Goal: Task Accomplishment & Management: Use online tool/utility

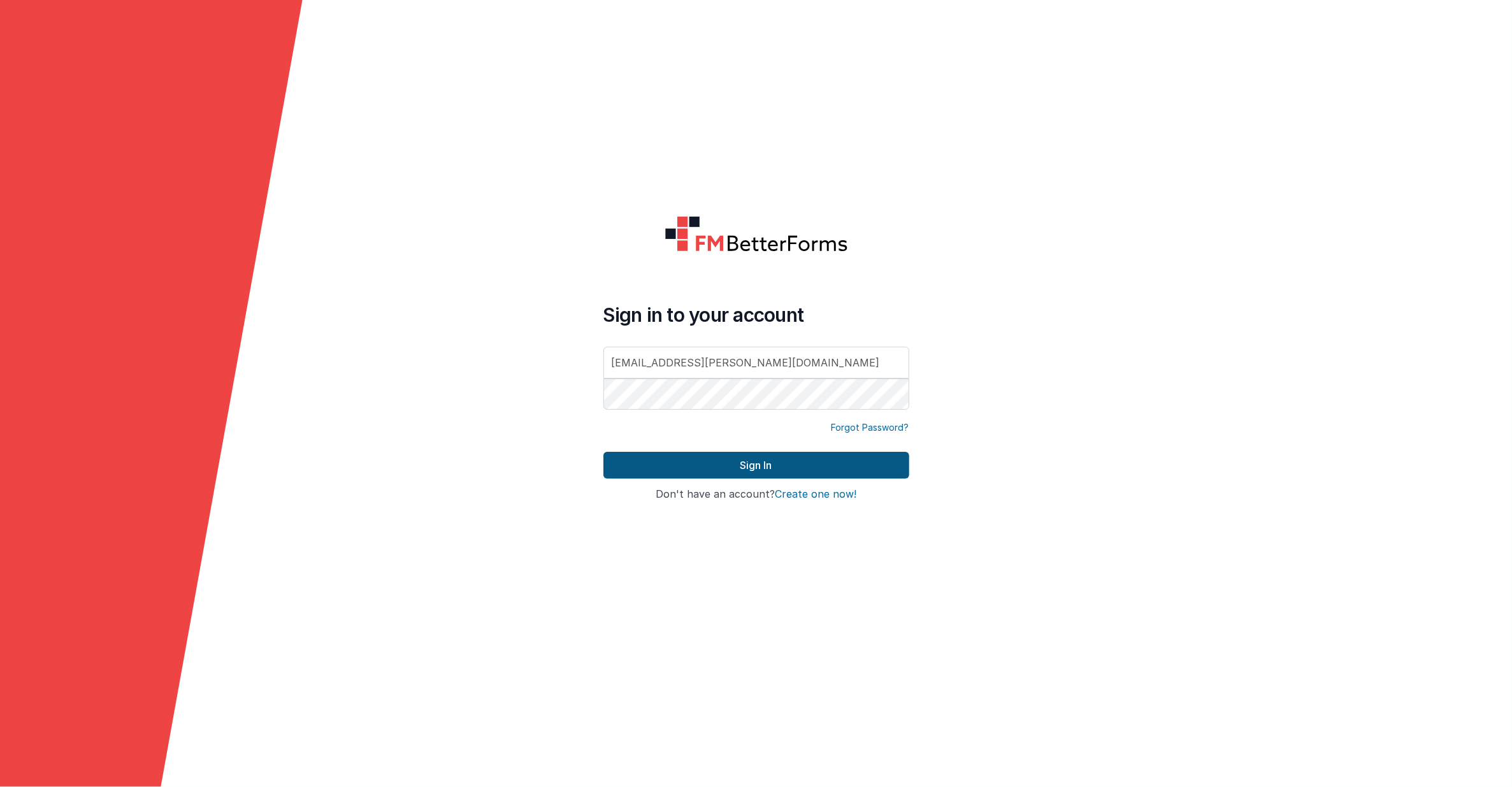
type input "[EMAIL_ADDRESS][PERSON_NAME][DOMAIN_NAME]"
click at [680, 466] on button "Sign In" at bounding box center [756, 465] width 306 height 27
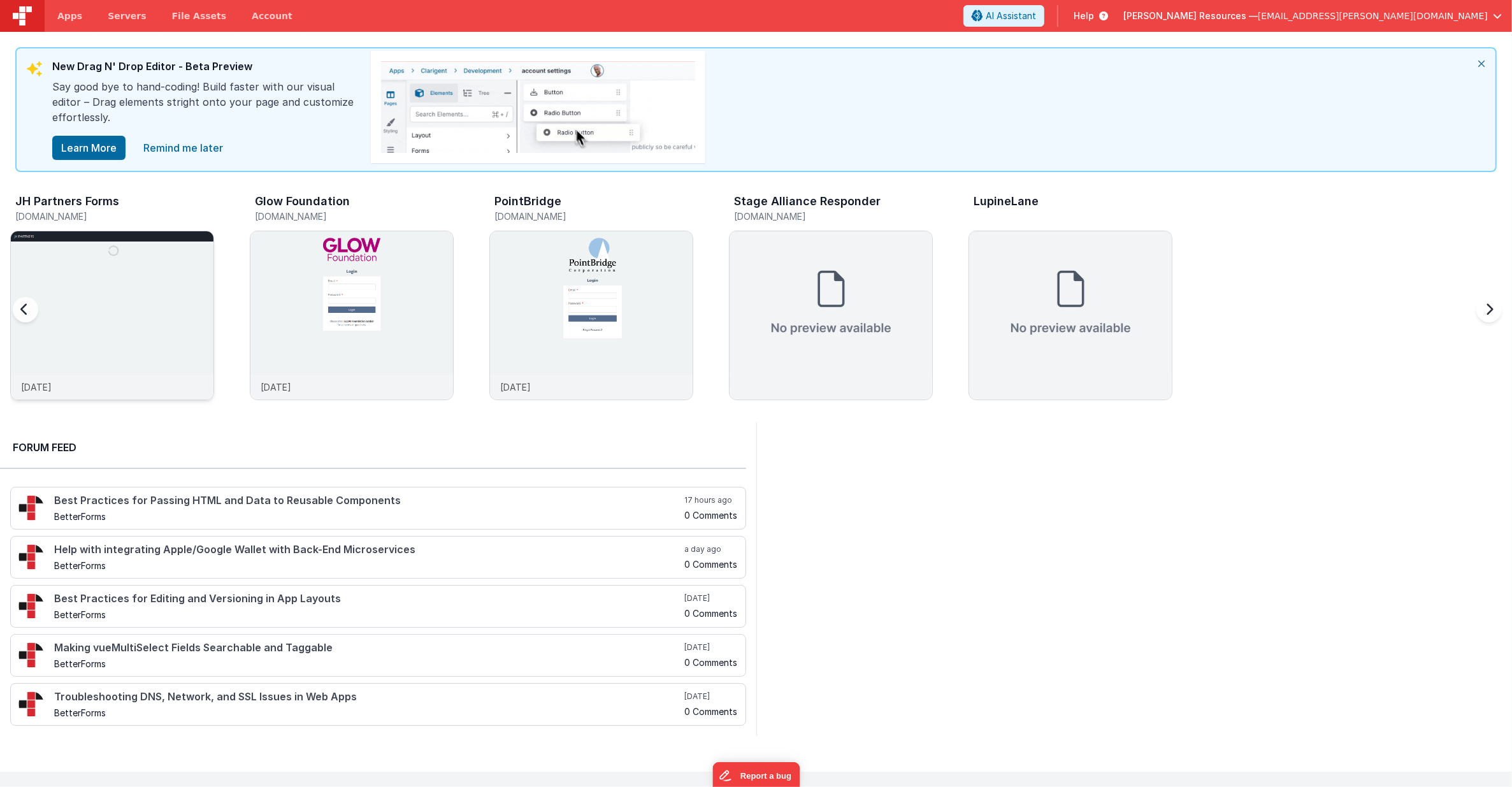
click at [162, 332] on img at bounding box center [112, 332] width 203 height 202
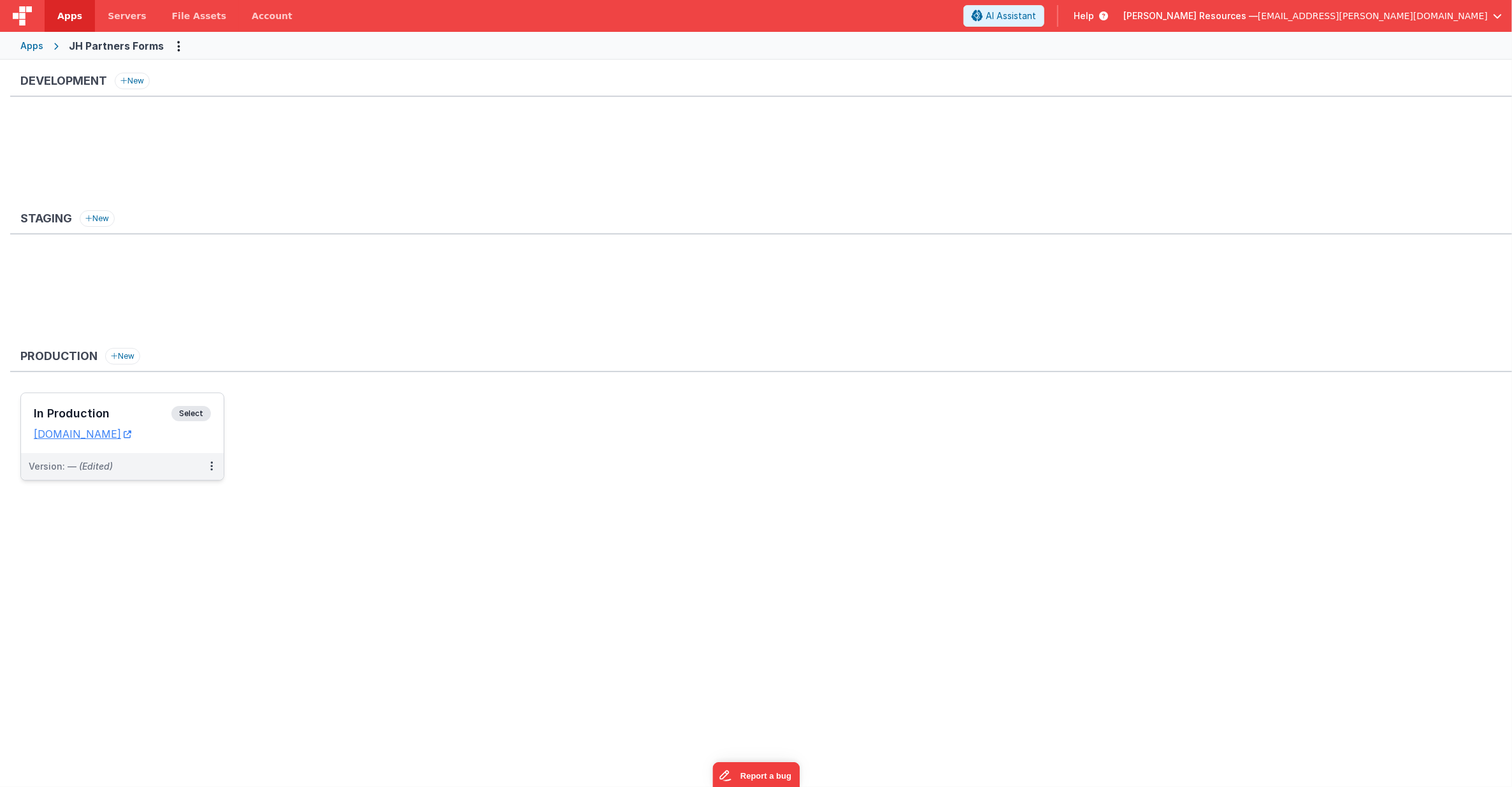
click at [214, 431] on div "In Production Select URLs response.fmbetterforms.com" at bounding box center [123, 423] width 203 height 60
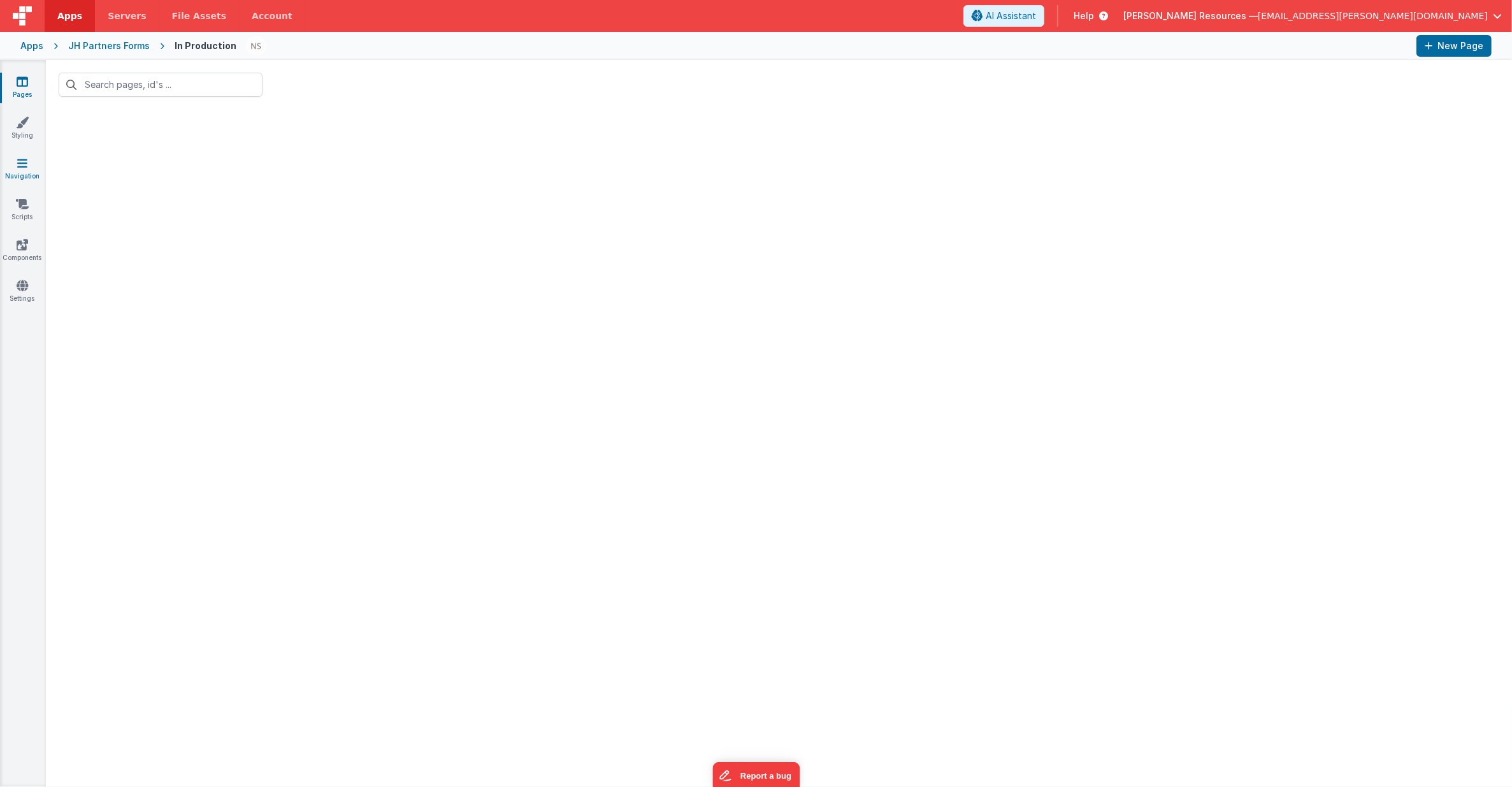
click at [13, 165] on link "Navigation" at bounding box center [22, 169] width 46 height 25
click at [28, 169] on link "Navigation" at bounding box center [22, 169] width 46 height 25
click at [25, 86] on icon at bounding box center [22, 81] width 11 height 13
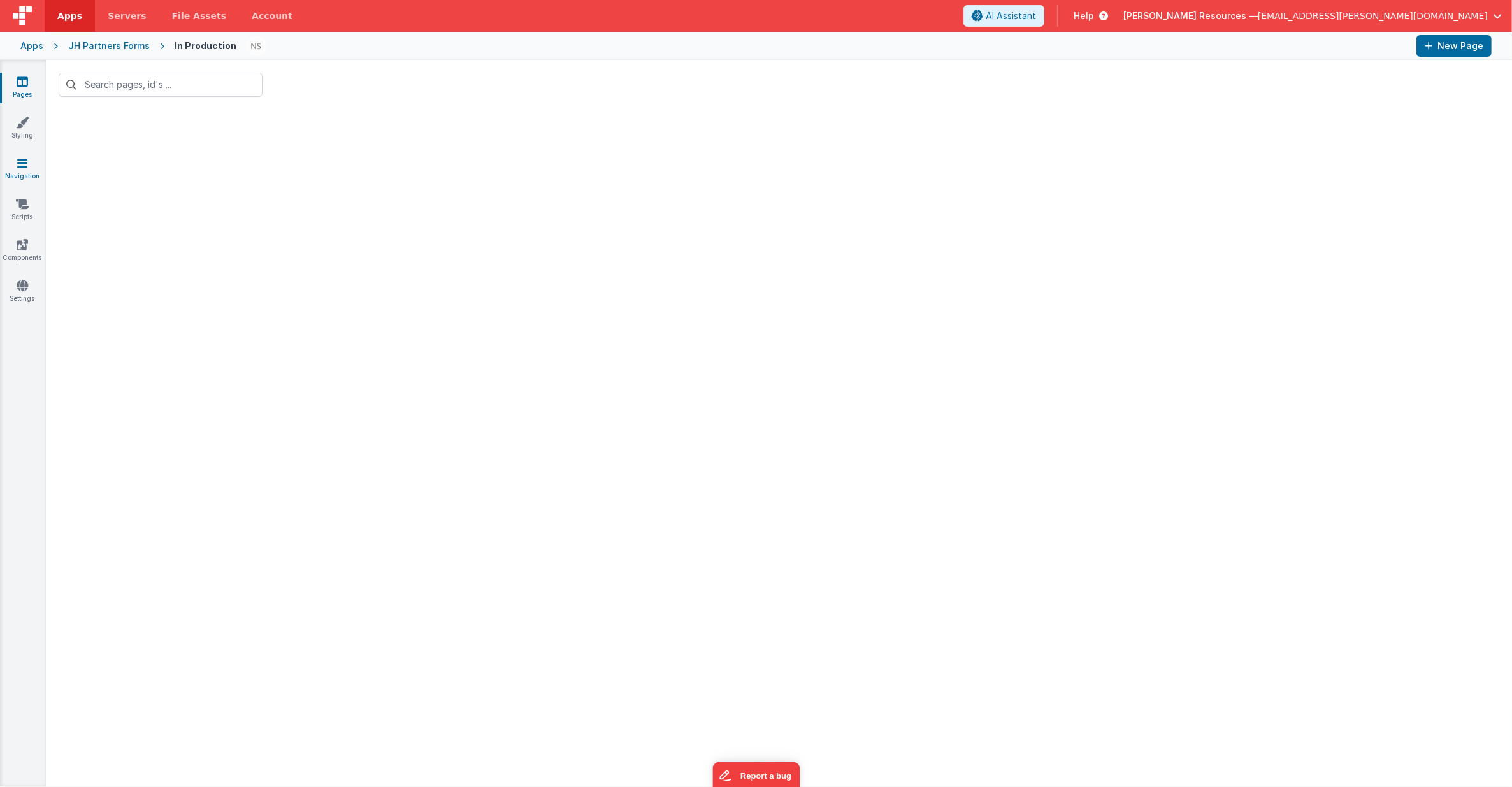
click at [25, 165] on icon at bounding box center [22, 163] width 10 height 13
click at [25, 168] on icon at bounding box center [22, 163] width 10 height 13
click at [217, 47] on div "In Production" at bounding box center [206, 46] width 62 height 13
click at [126, 47] on div "JH Partners Forms" at bounding box center [108, 46] width 81 height 13
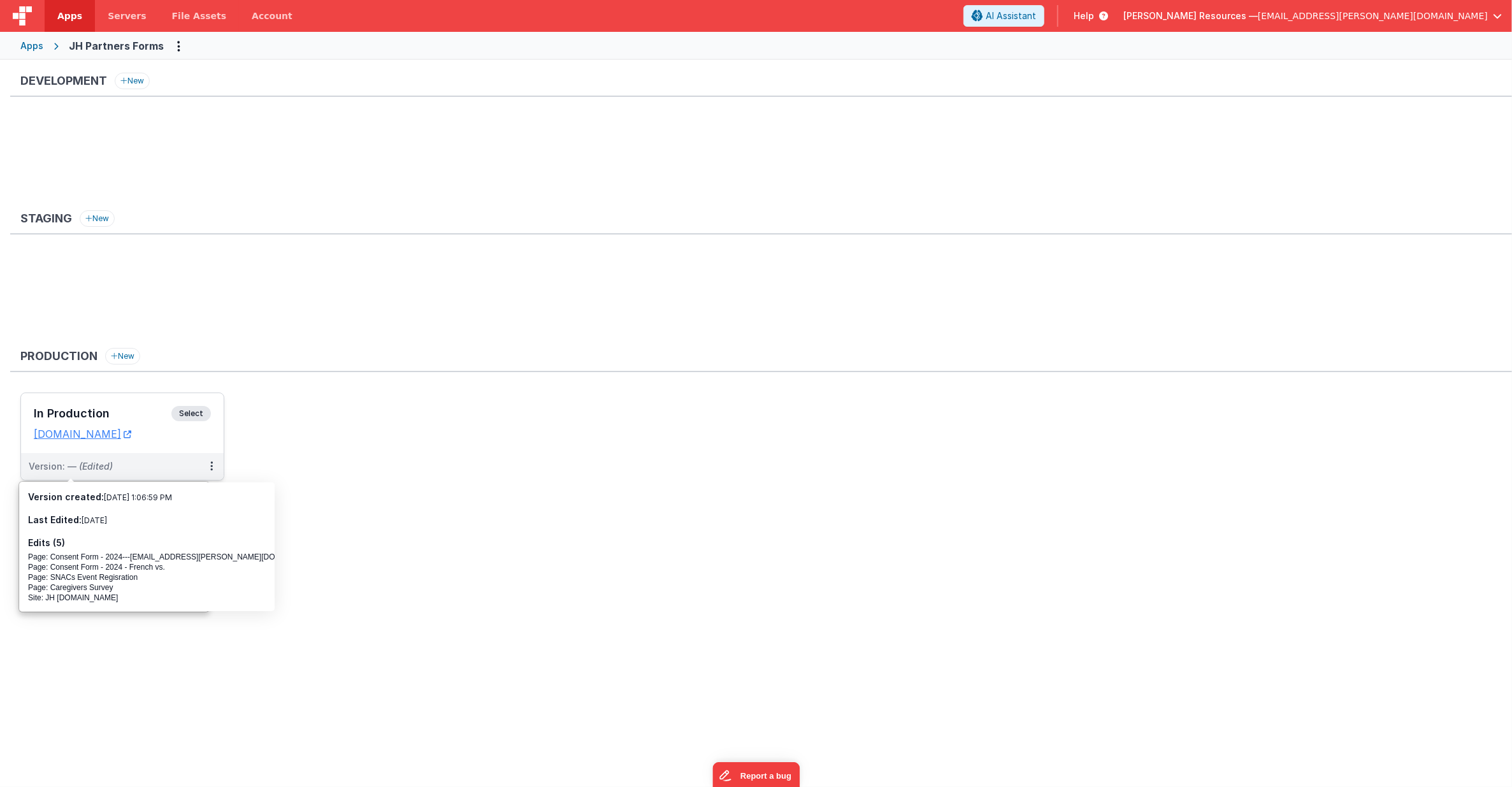
click at [146, 411] on h3 "In Production" at bounding box center [103, 414] width 138 height 13
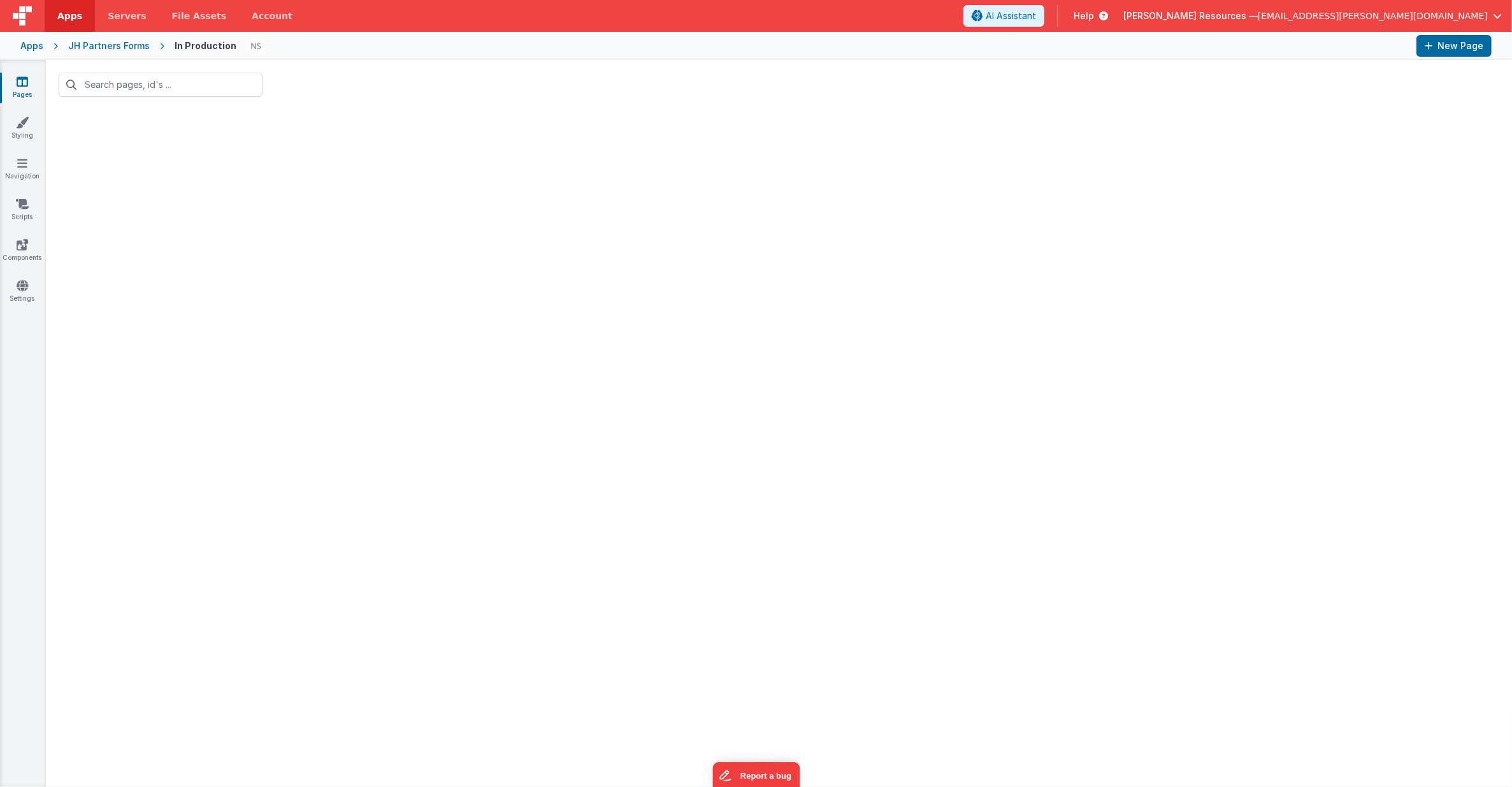
click at [19, 83] on icon at bounding box center [22, 81] width 11 height 13
click at [23, 127] on icon at bounding box center [22, 123] width 13 height 13
click at [21, 87] on icon at bounding box center [22, 81] width 11 height 13
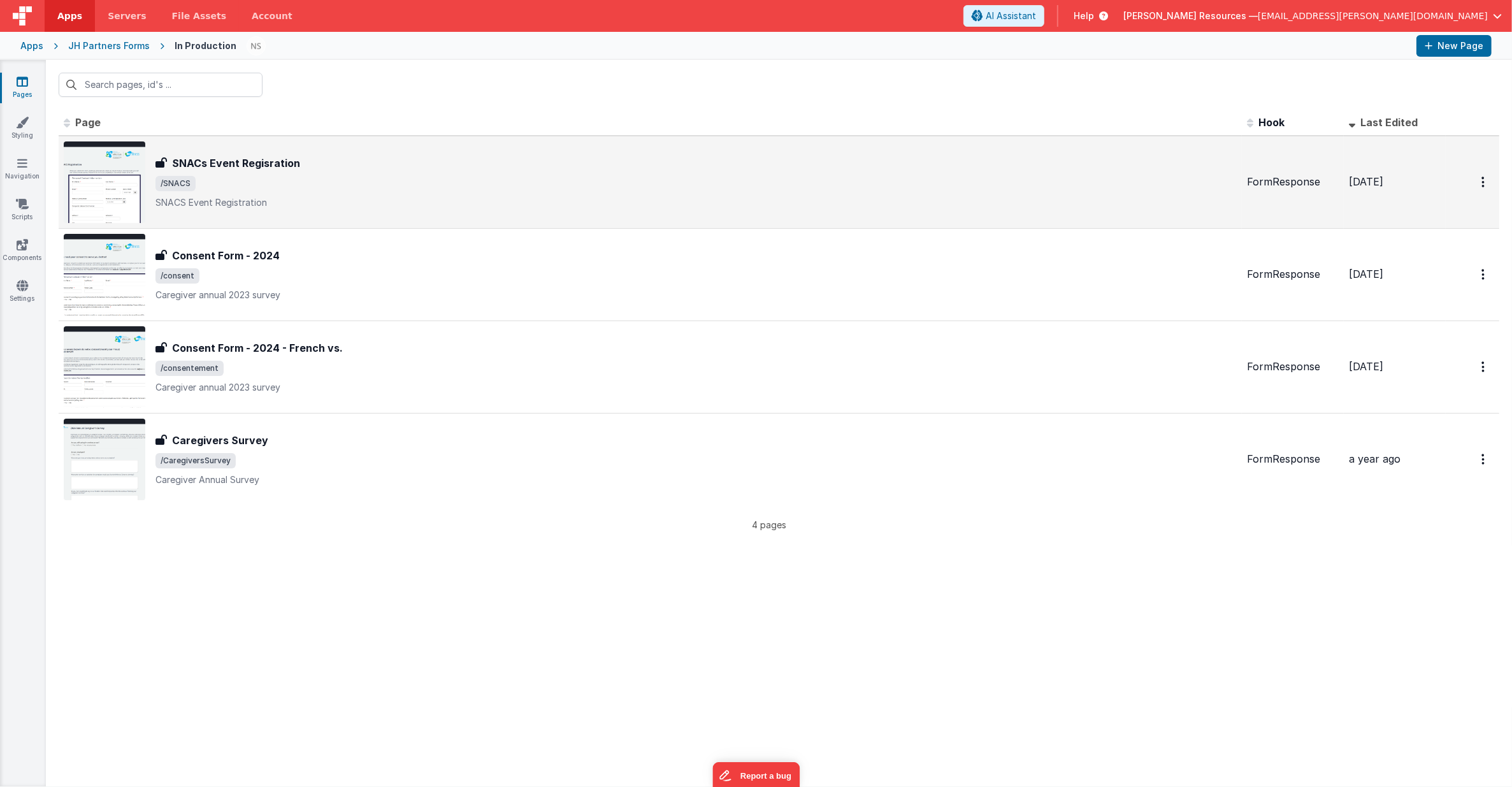
click at [320, 186] on span "/SNACS" at bounding box center [696, 183] width 1082 height 15
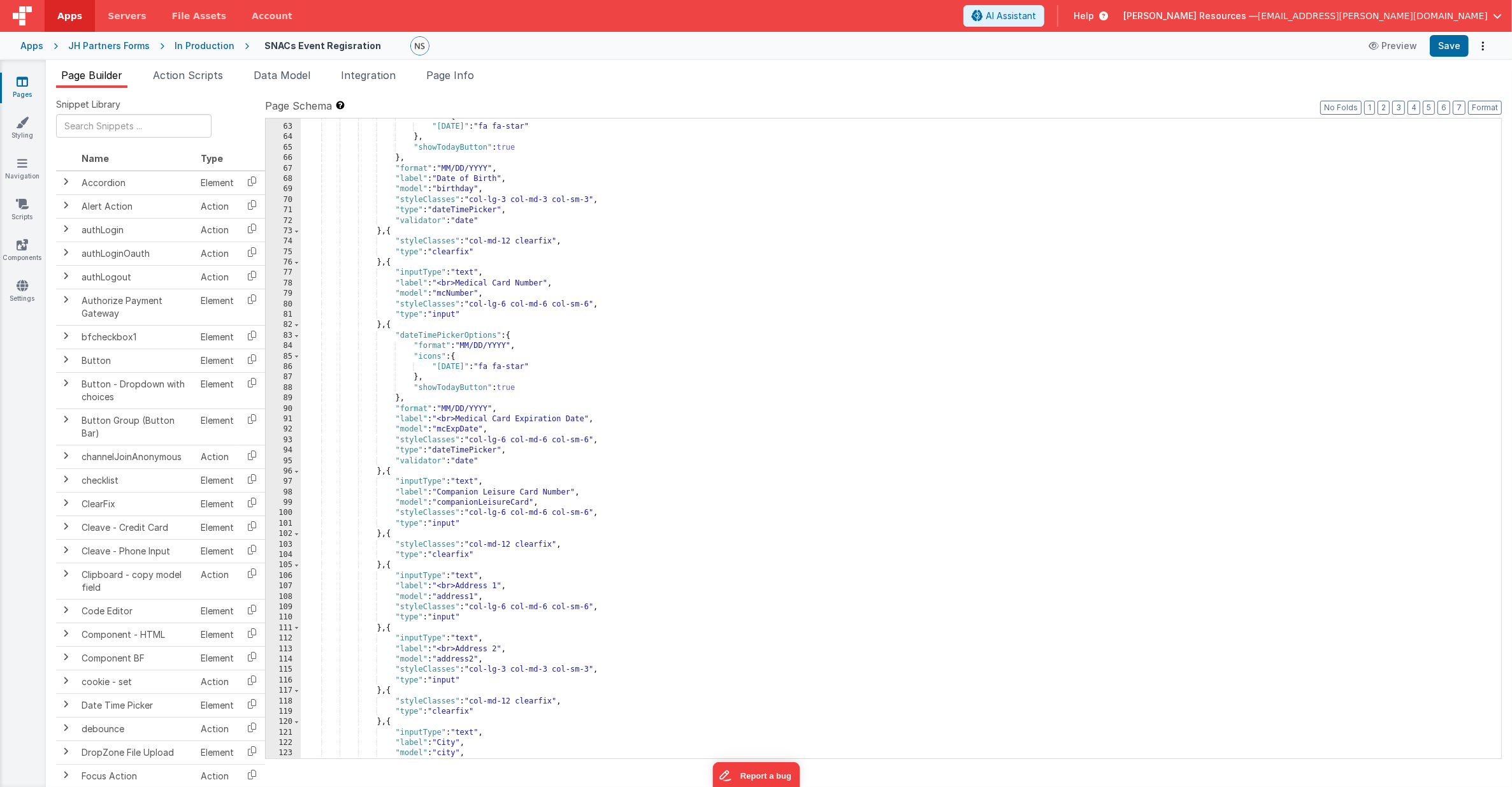
scroll to position [666, 0]
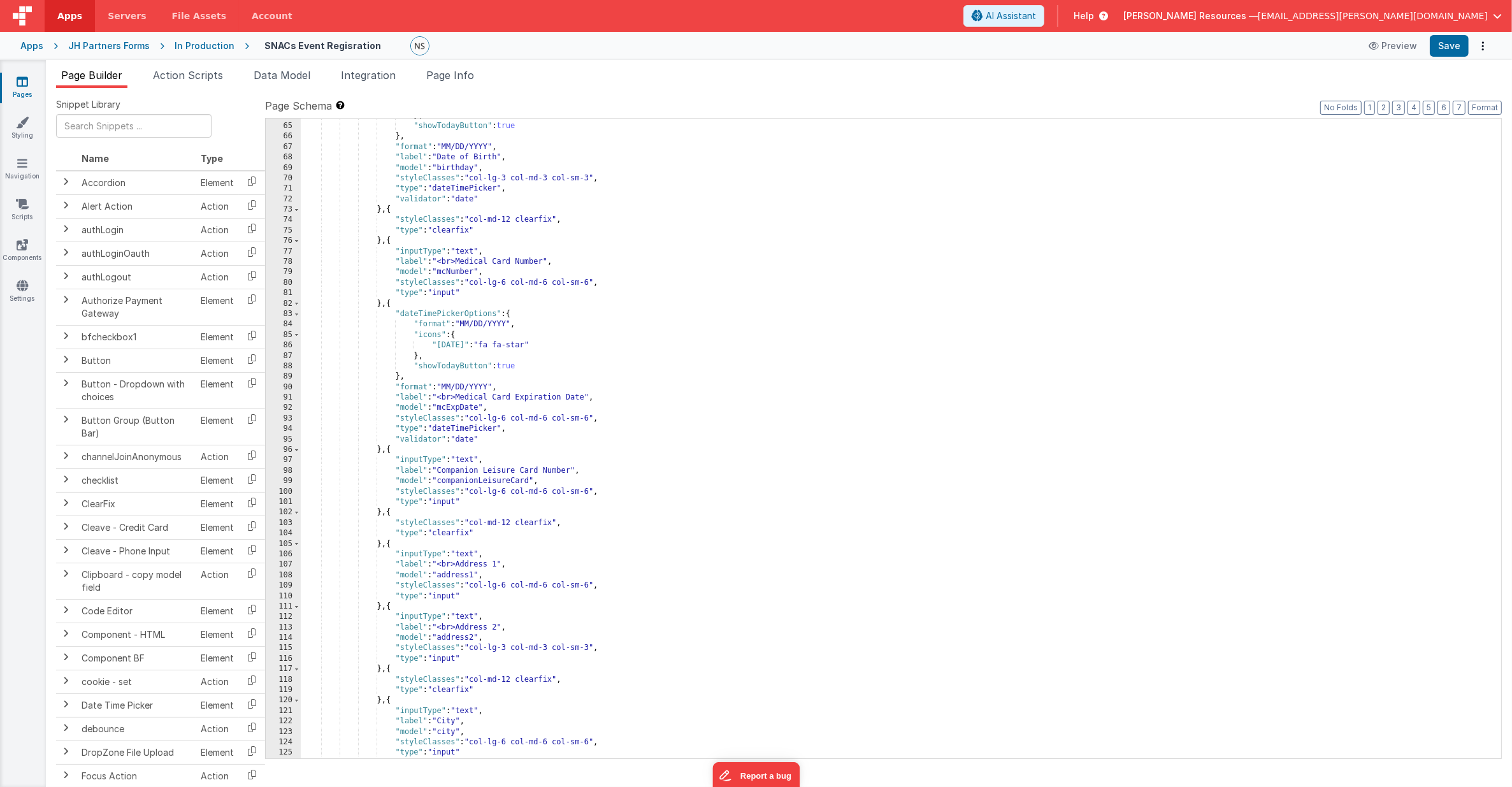
click at [493, 324] on div "} , "showTodayButton" : true } , "format" : "MM/DD/YYYY" , "label" : "Date of B…" at bounding box center [901, 441] width 1201 height 661
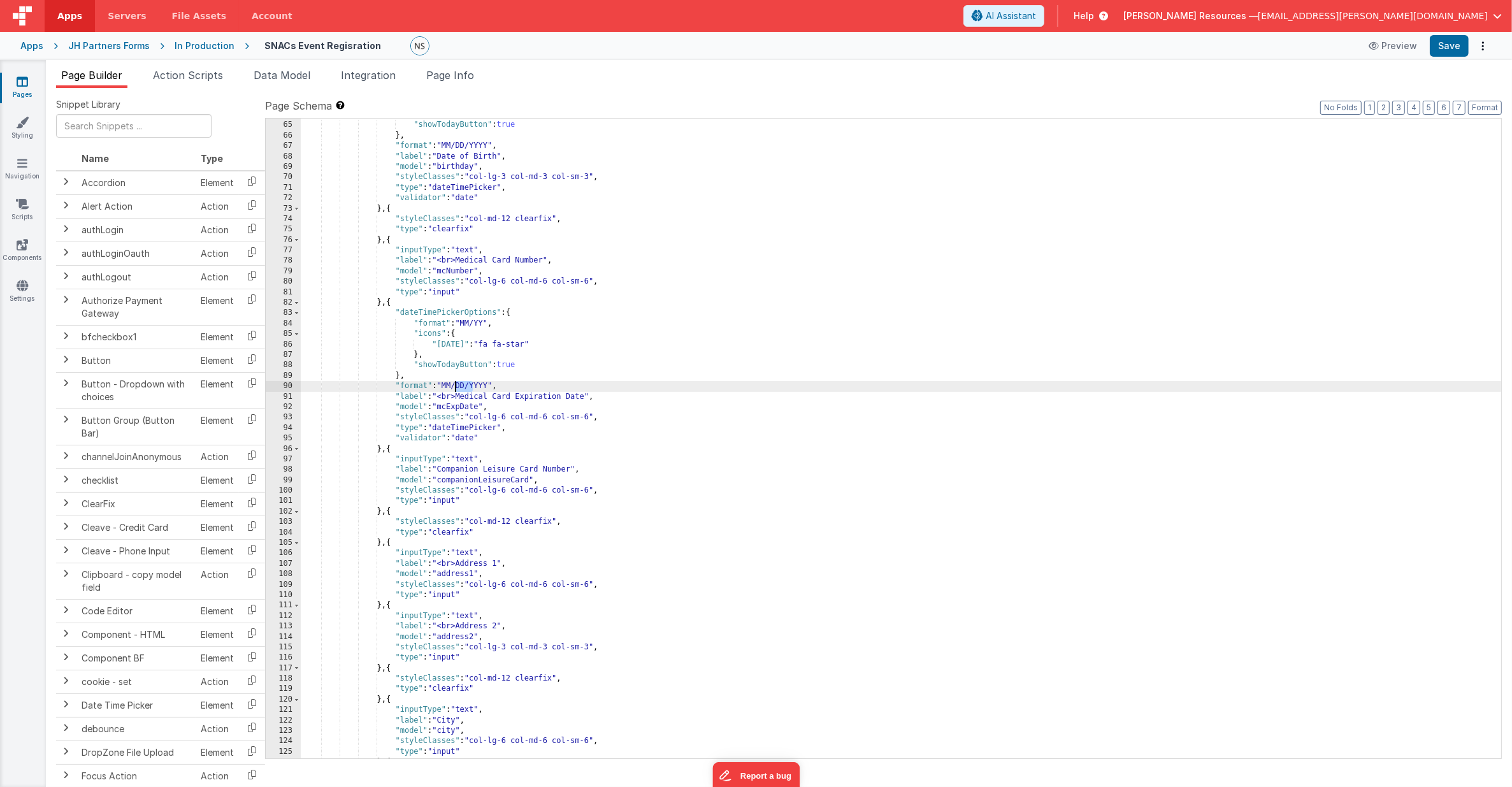
drag, startPoint x: 473, startPoint y: 385, endPoint x: 457, endPoint y: 386, distance: 16.0
click at [457, 386] on div "} , "showTodayButton" : true } , "format" : "MM/DD/YYYY" , "label" : "Date of B…" at bounding box center [901, 441] width 1201 height 661
click at [120, 134] on input "text" at bounding box center [134, 126] width 156 height 24
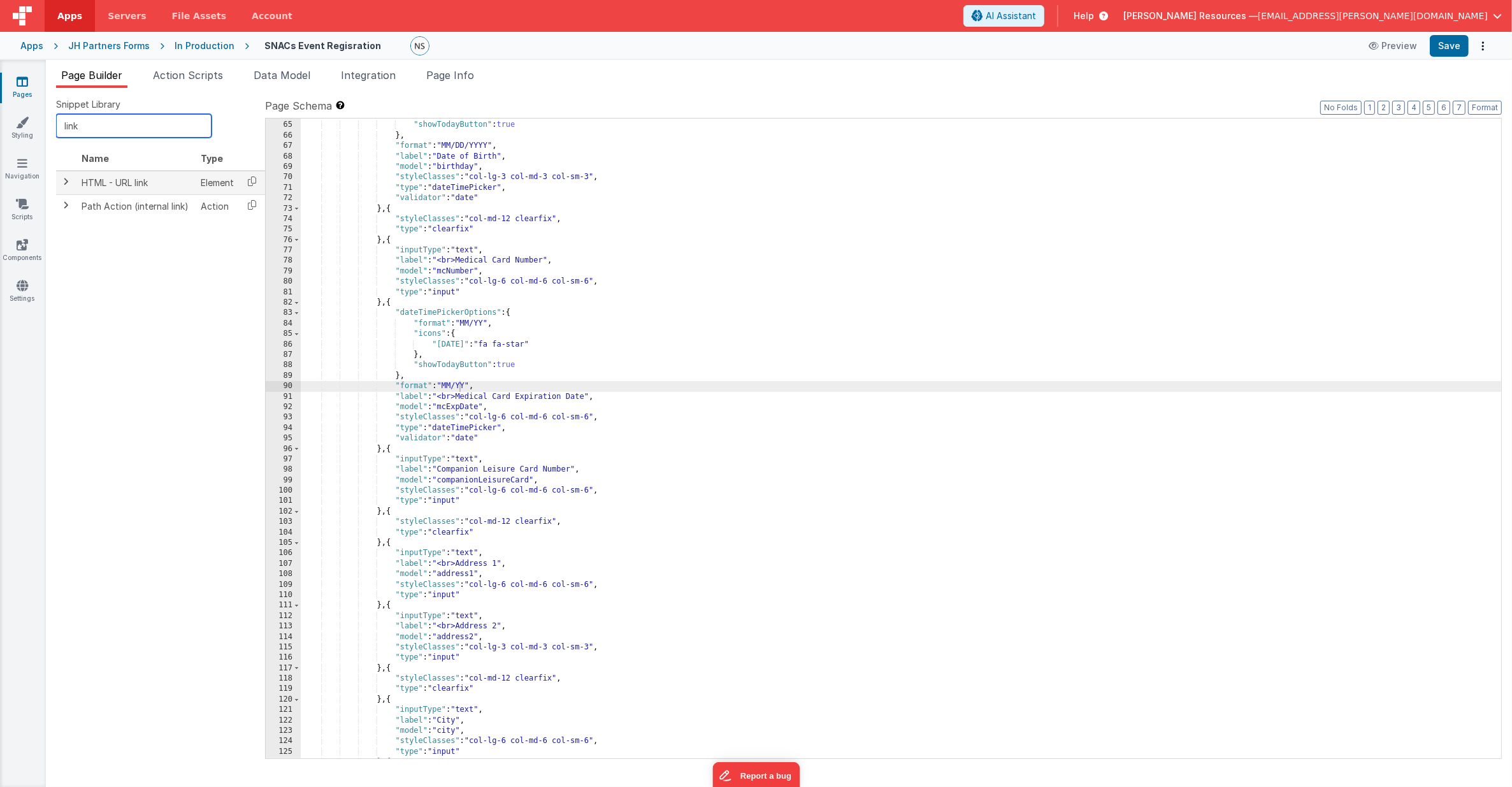
type input "link"
click at [63, 180] on span at bounding box center [66, 181] width 10 height 10
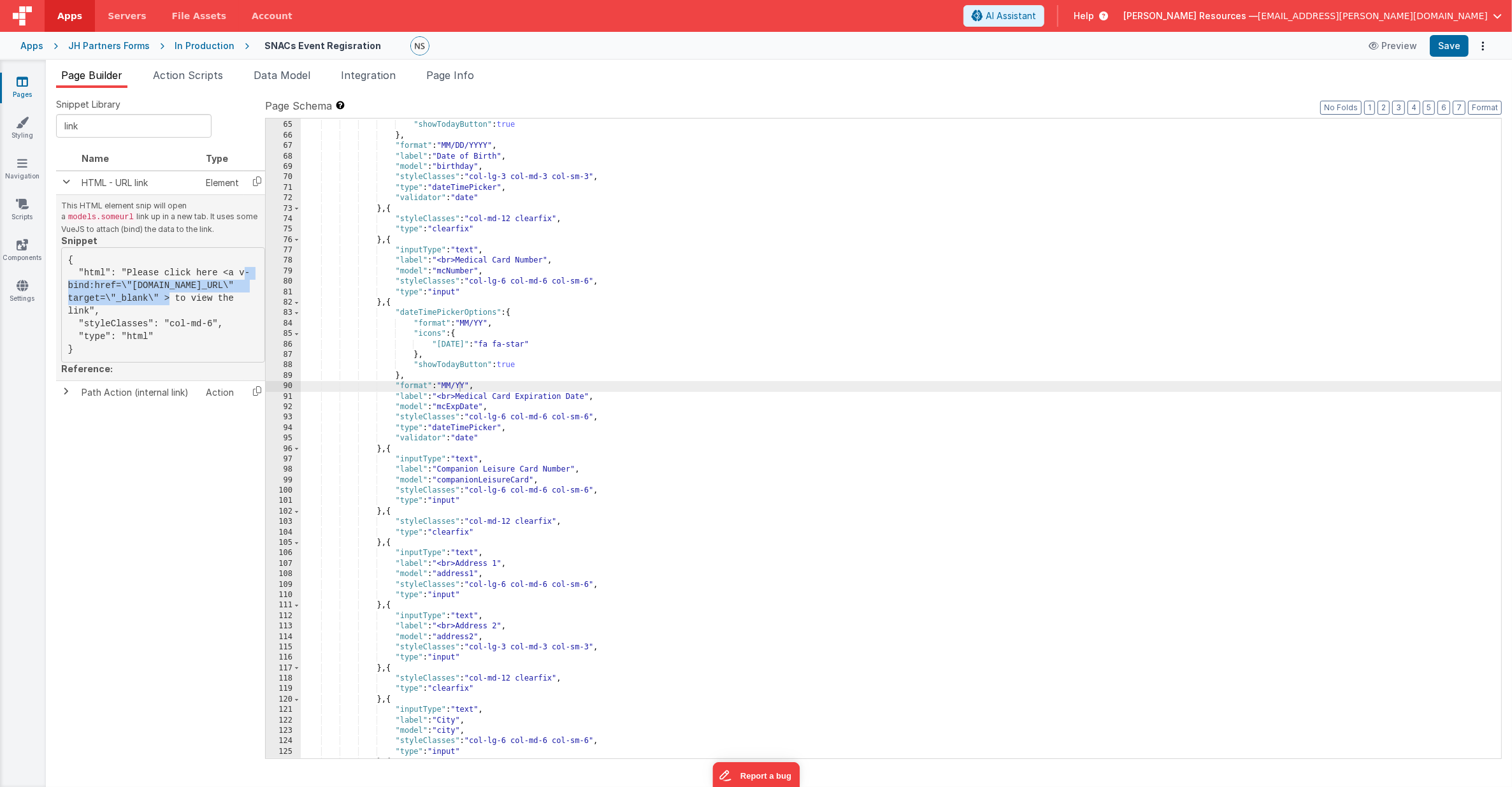
drag, startPoint x: 224, startPoint y: 272, endPoint x: 171, endPoint y: 296, distance: 58.2
click at [171, 296] on pre "{ "html": "Please click here <a v-bind:href=\"[DOMAIN_NAME]_URL\" target=\"_bla…" at bounding box center [163, 305] width 204 height 115
copy pre "<a v-bind:href=\"[DOMAIN_NAME]_URL\" target=\"_blank\" >"
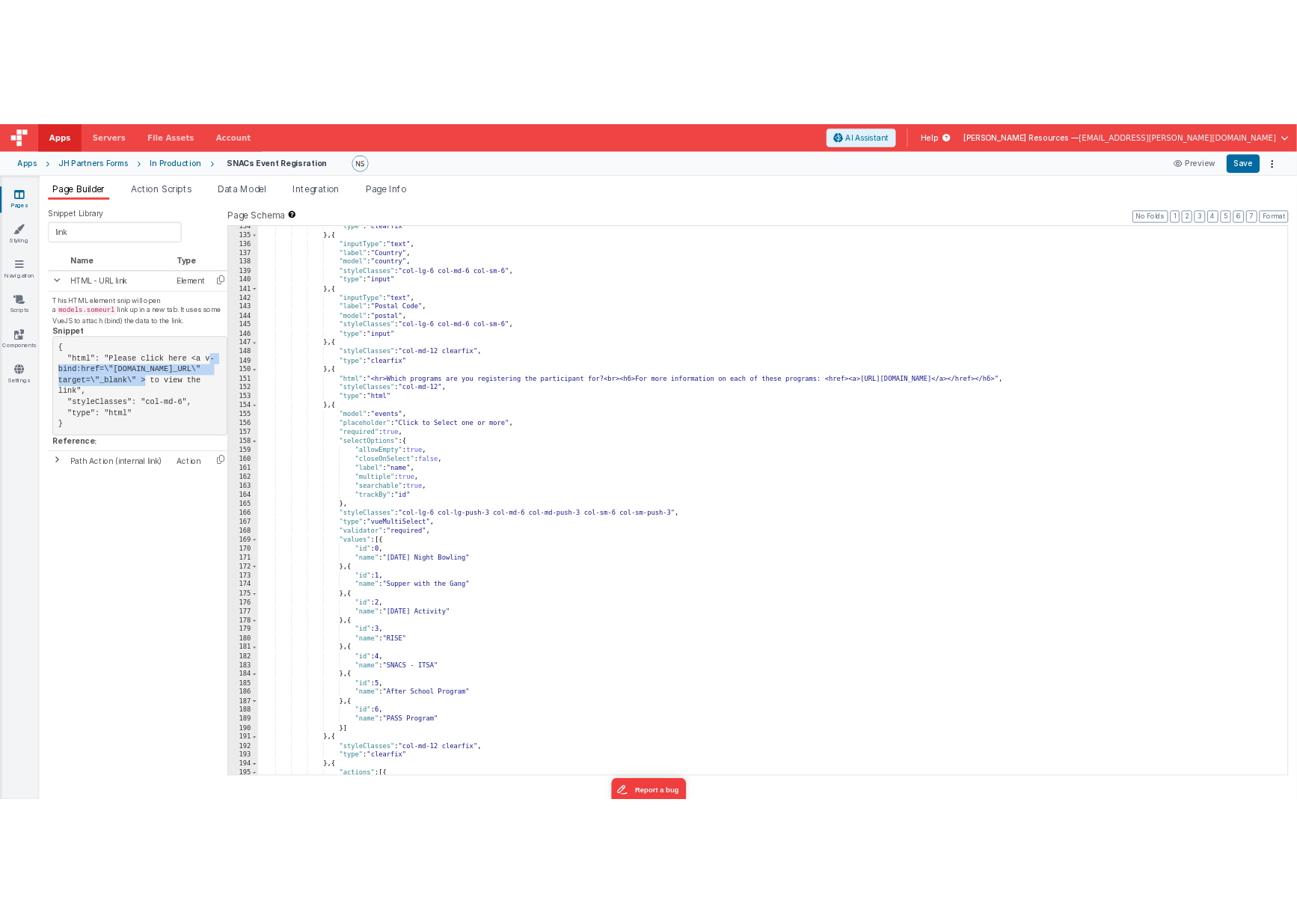
scroll to position [1636, 0]
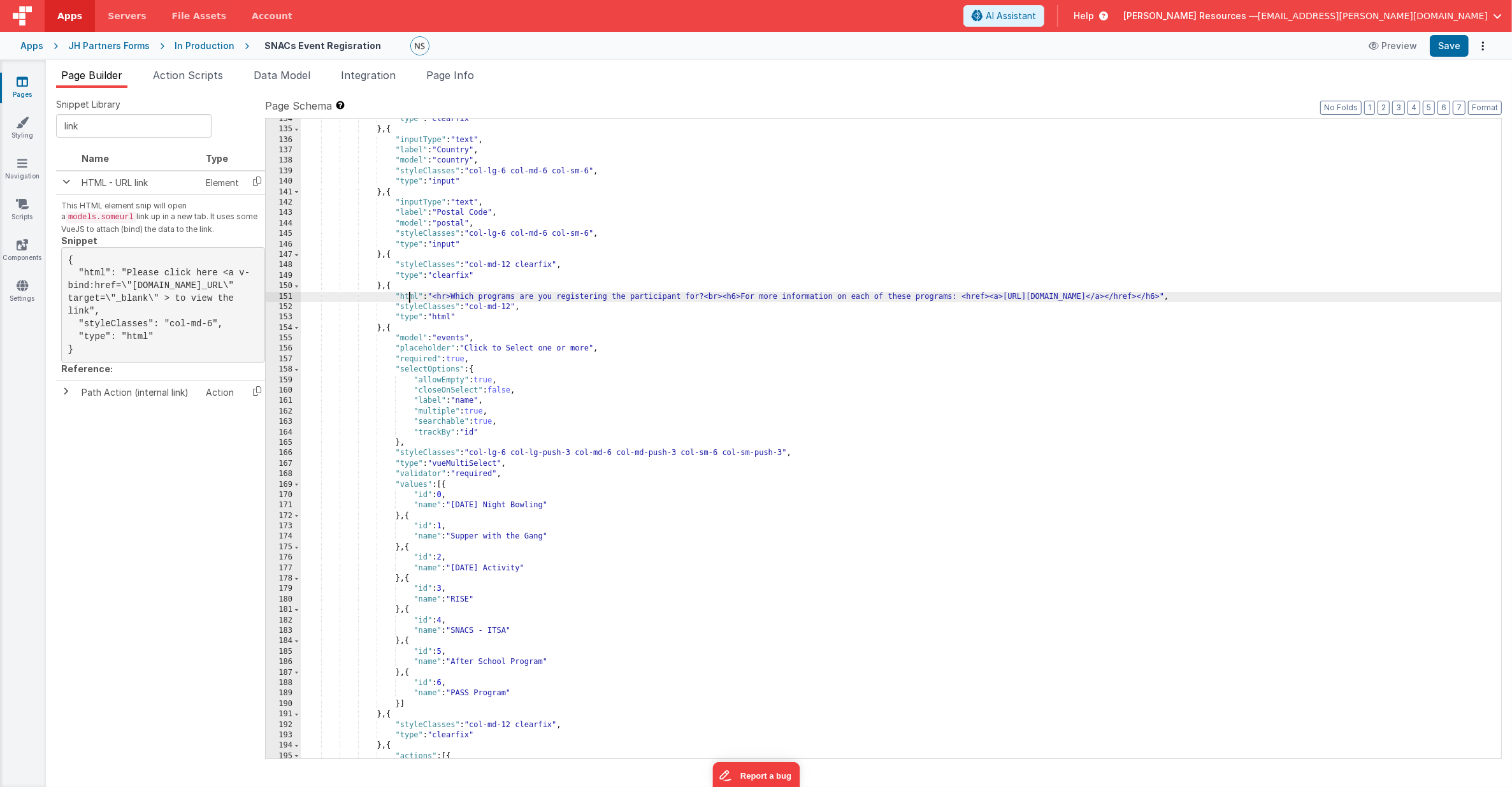
click at [409, 297] on div ""type" : "clearfix" } , { "inputType" : "text" , "label" : "Country" , "model" …" at bounding box center [901, 445] width 1201 height 661
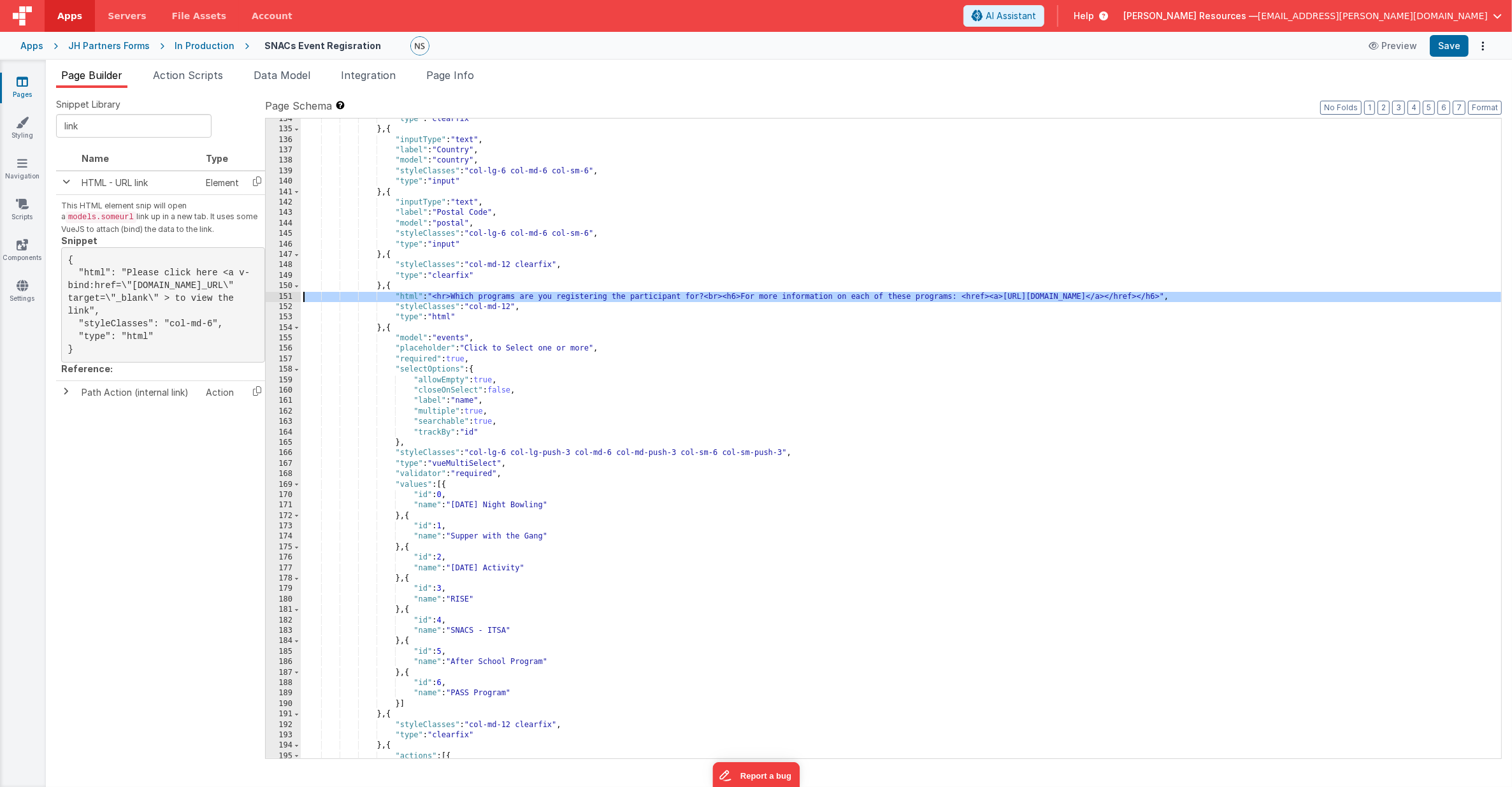
click at [292, 294] on div "151" at bounding box center [283, 297] width 35 height 10
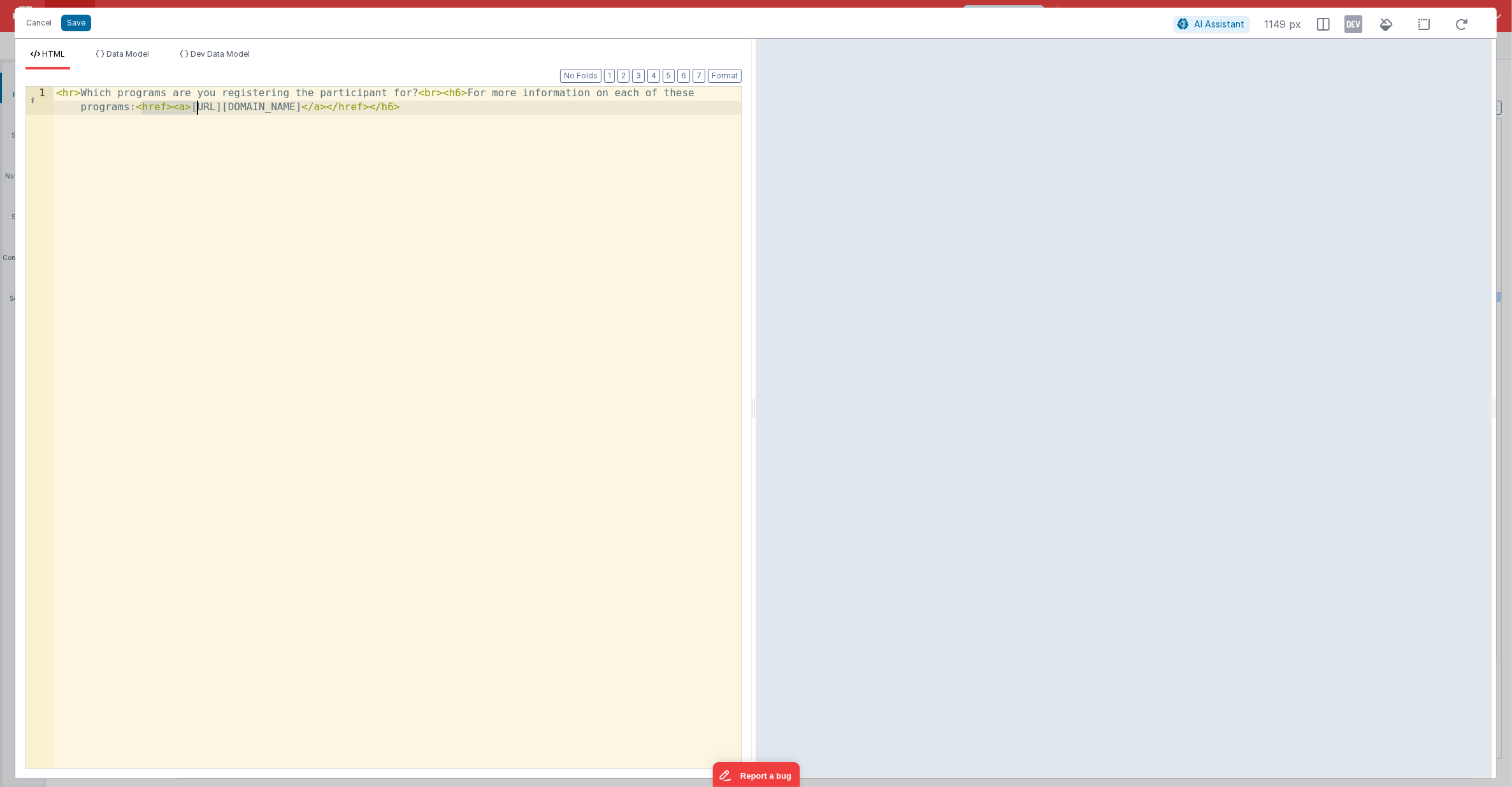
drag, startPoint x: 139, startPoint y: 108, endPoint x: 196, endPoint y: 108, distance: 57.0
click at [196, 108] on div "< hr > Which programs are you registering the participant for? < br > < h6 > Fo…" at bounding box center [398, 456] width 688 height 740
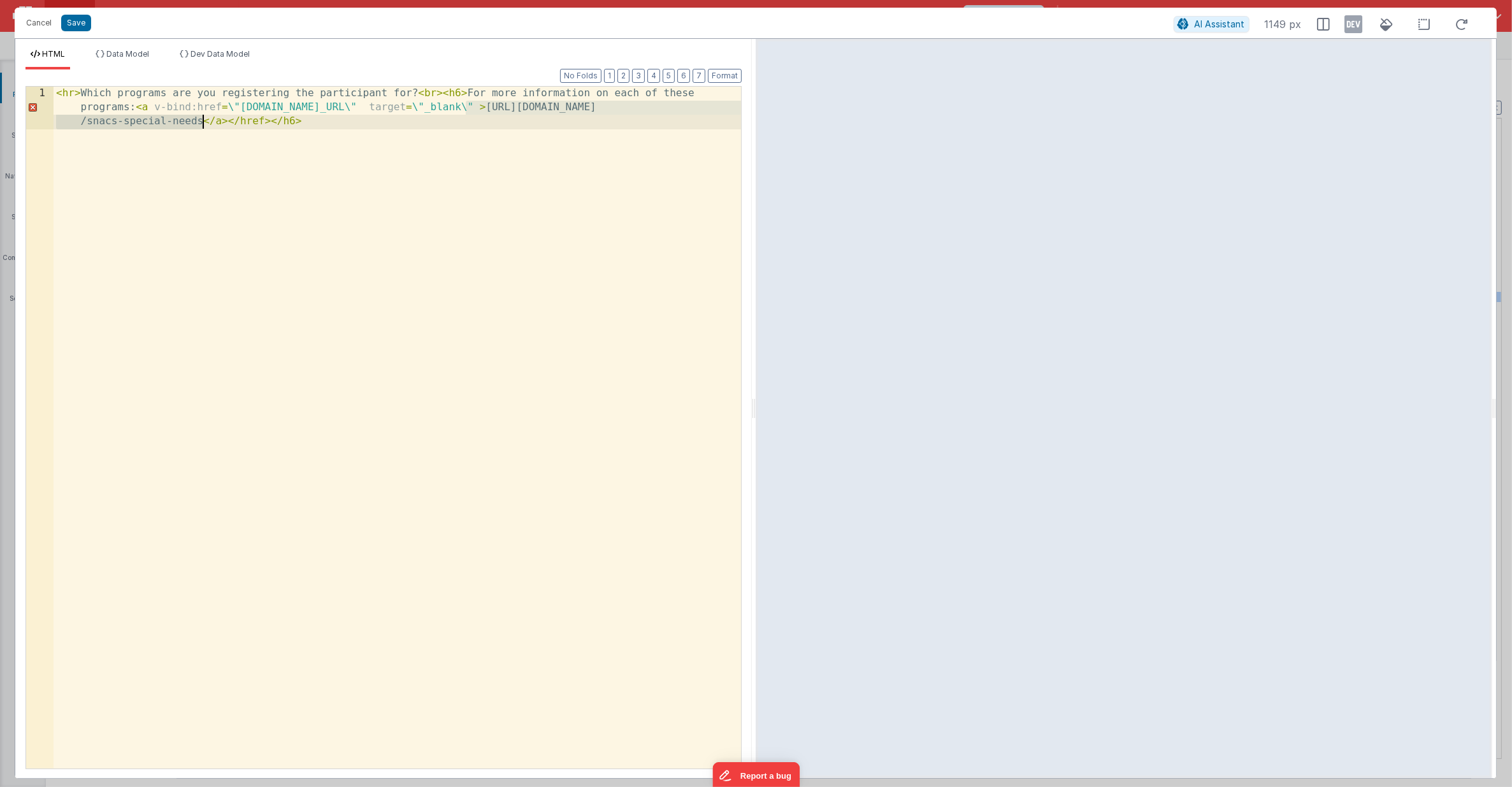
click at [204, 123] on div "< hr > Which programs are you registering the participant for? < br > < h6 > Fo…" at bounding box center [398, 471] width 688 height 767
drag, startPoint x: 246, startPoint y: 109, endPoint x: 323, endPoint y: 112, distance: 77.1
click at [323, 112] on div "< hr > Which programs are you registering the participant for? < br > < h6 > Fo…" at bounding box center [398, 456] width 688 height 740
click at [155, 122] on div "< hr > Which programs are you registering the participant for? < br > < h6 > Fo…" at bounding box center [398, 471] width 688 height 767
click at [170, 221] on div "< hr > Which programs are you registering the participant for? < br > < h6 > Fo…" at bounding box center [398, 471] width 688 height 767
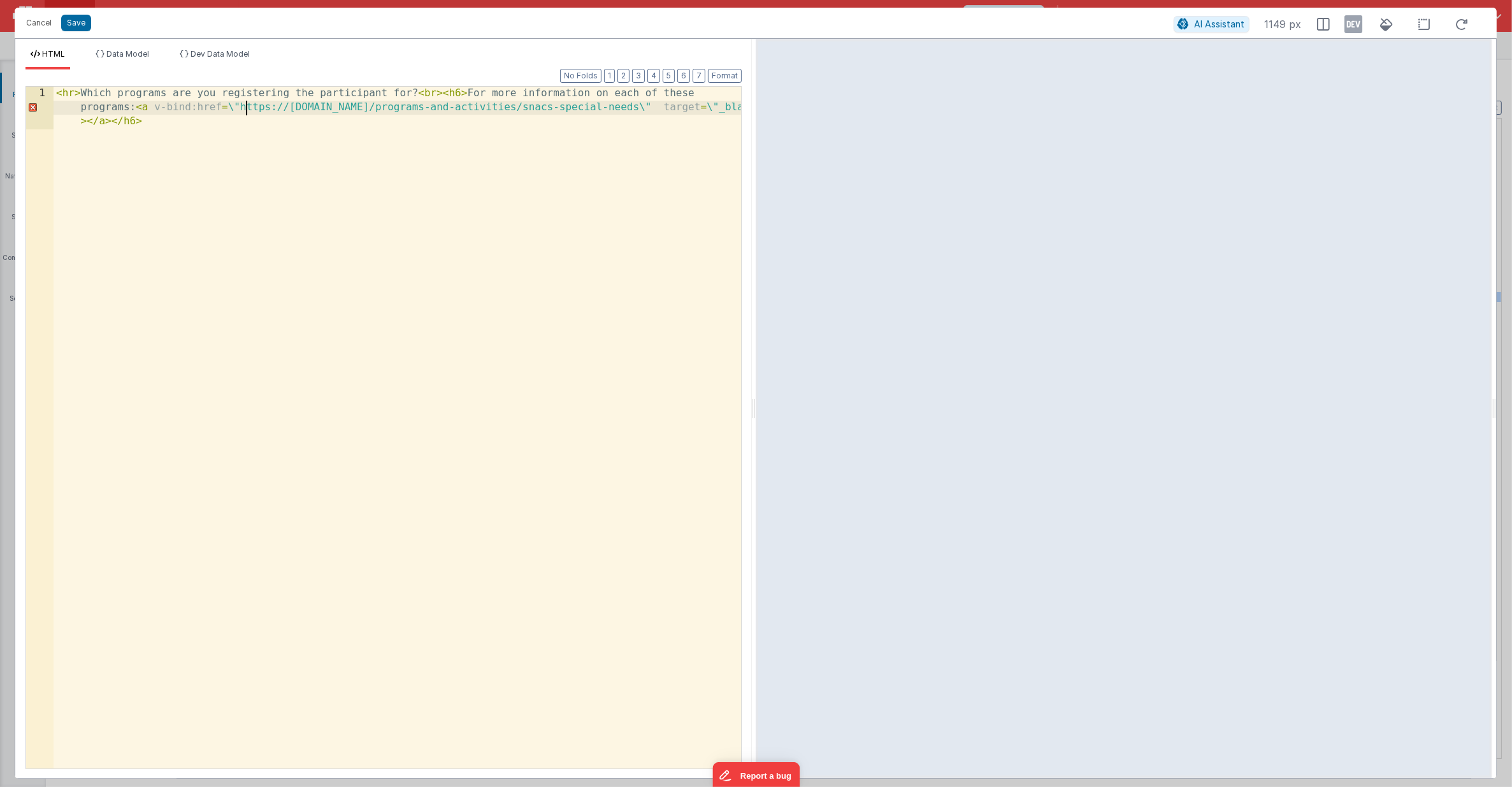
click at [244, 106] on div "< hr > Which programs are you registering the participant for? < br > < h6 > Fo…" at bounding box center [398, 471] width 688 height 767
click at [608, 107] on div "< hr > Which programs are you registering the participant for? < br > < h6 > Fo…" at bounding box center [398, 471] width 688 height 767
click at [657, 108] on div "< hr > Which programs are you registering the participant for? < br > < h6 > Fo…" at bounding box center [398, 471] width 688 height 767
click at [235, 108] on div "< hr > Which programs are you registering the participant for? < br > < h6 > Fo…" at bounding box center [398, 471] width 688 height 767
click at [601, 108] on div "< hr > Which programs are you registering the participant for? < br > < h6 > Fo…" at bounding box center [398, 471] width 688 height 767
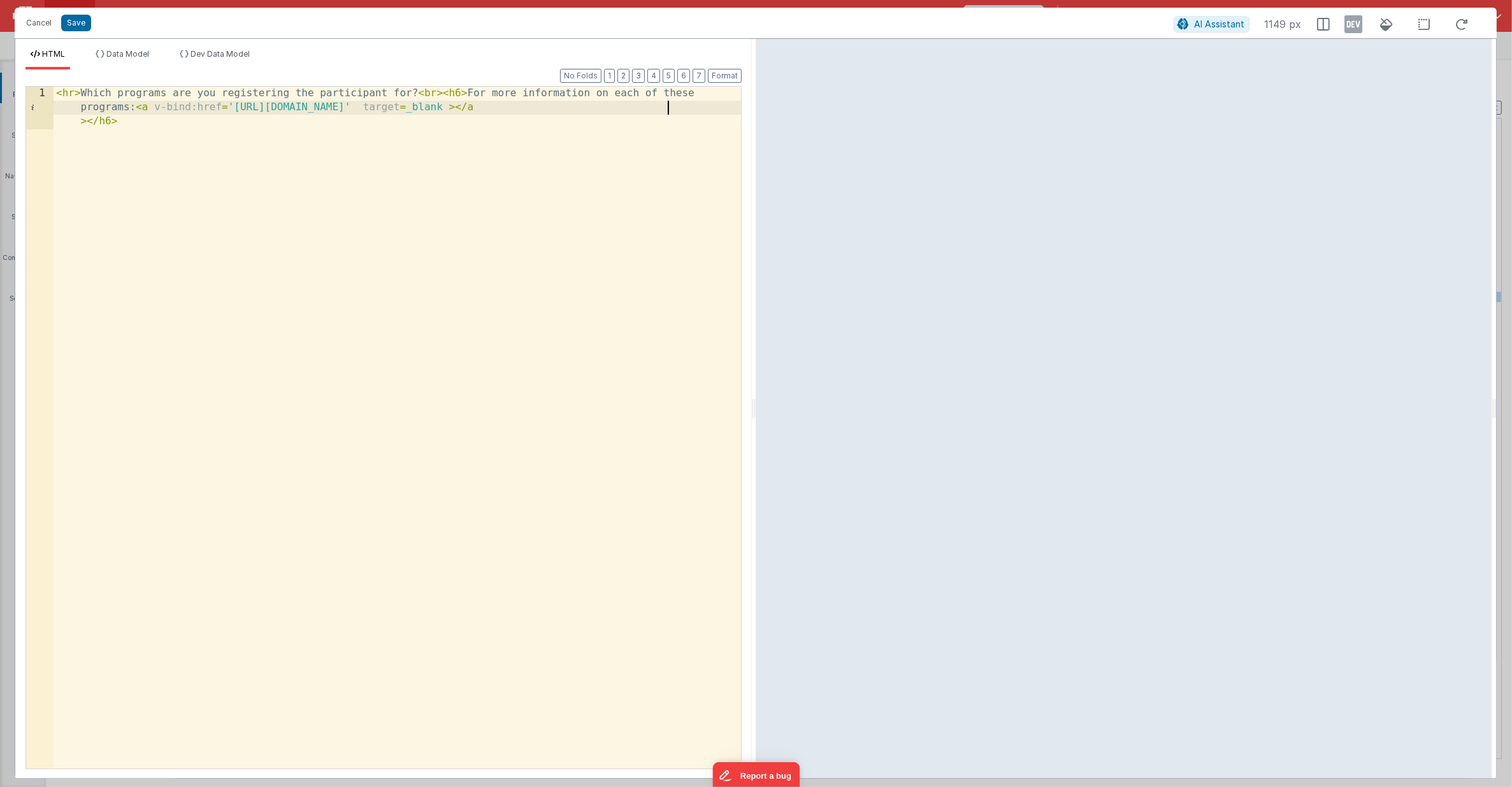
click at [665, 110] on div "< hr > Which programs are you registering the participant for? < br > < h6 > Fo…" at bounding box center [398, 471] width 688 height 767
click at [705, 108] on div "< hr > Which programs are you registering the participant for? < br > < h6 > Fo…" at bounding box center [398, 471] width 688 height 767
click at [36, 24] on button "Cancel" at bounding box center [39, 23] width 38 height 18
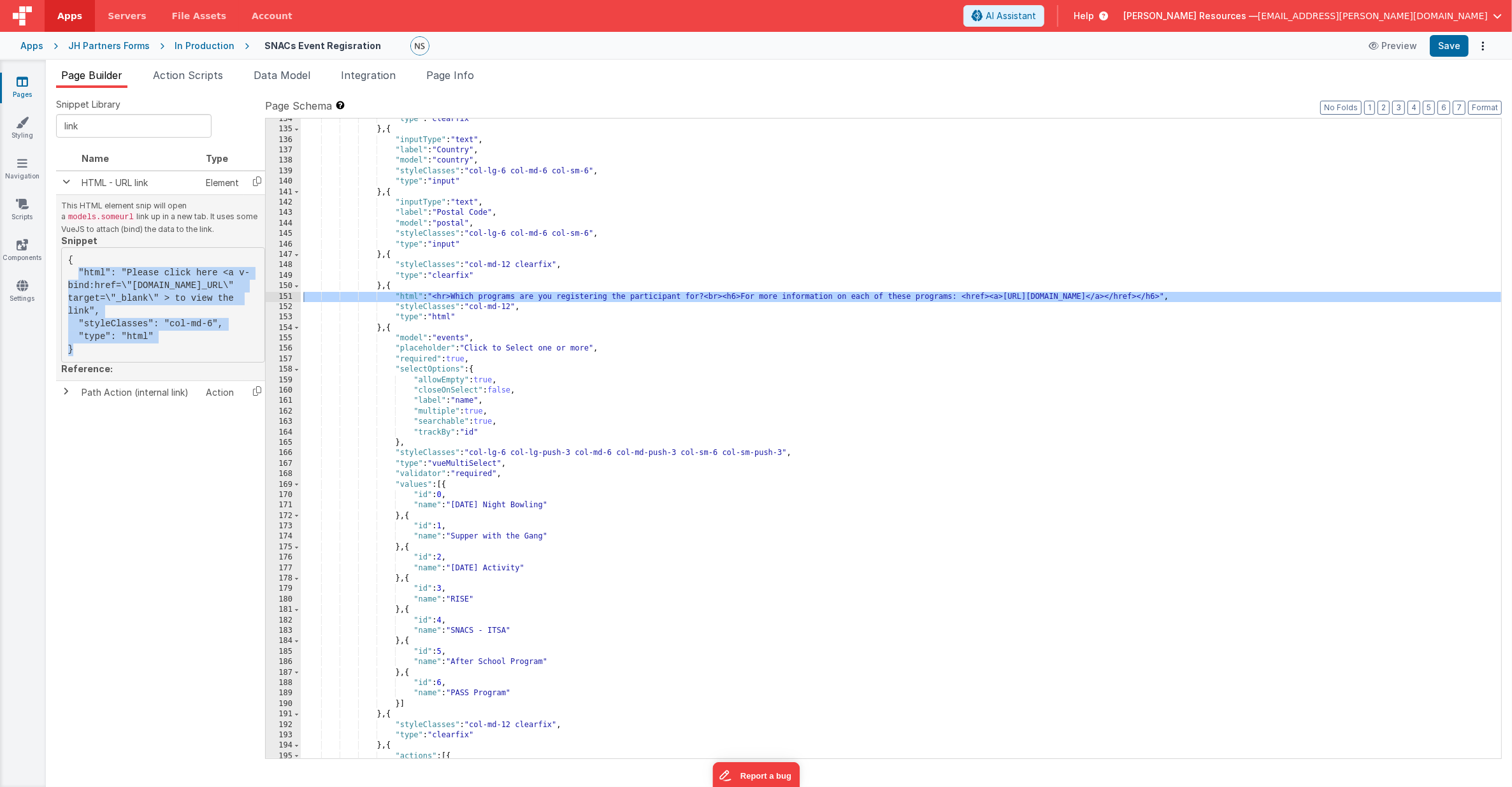
drag, startPoint x: 91, startPoint y: 255, endPoint x: 222, endPoint y: 233, distance: 132.8
click at [110, 347] on pre "{ "html": "Please click here <a v-bind:href=\"[DOMAIN_NAME]_URL\" target=\"_bla…" at bounding box center [163, 305] width 204 height 115
click at [259, 179] on icon at bounding box center [256, 181] width 26 height 20
copy pre "{ "html": "Please click here <a v-bind:href=\"[DOMAIN_NAME]_URL\" target=\"_bla…"
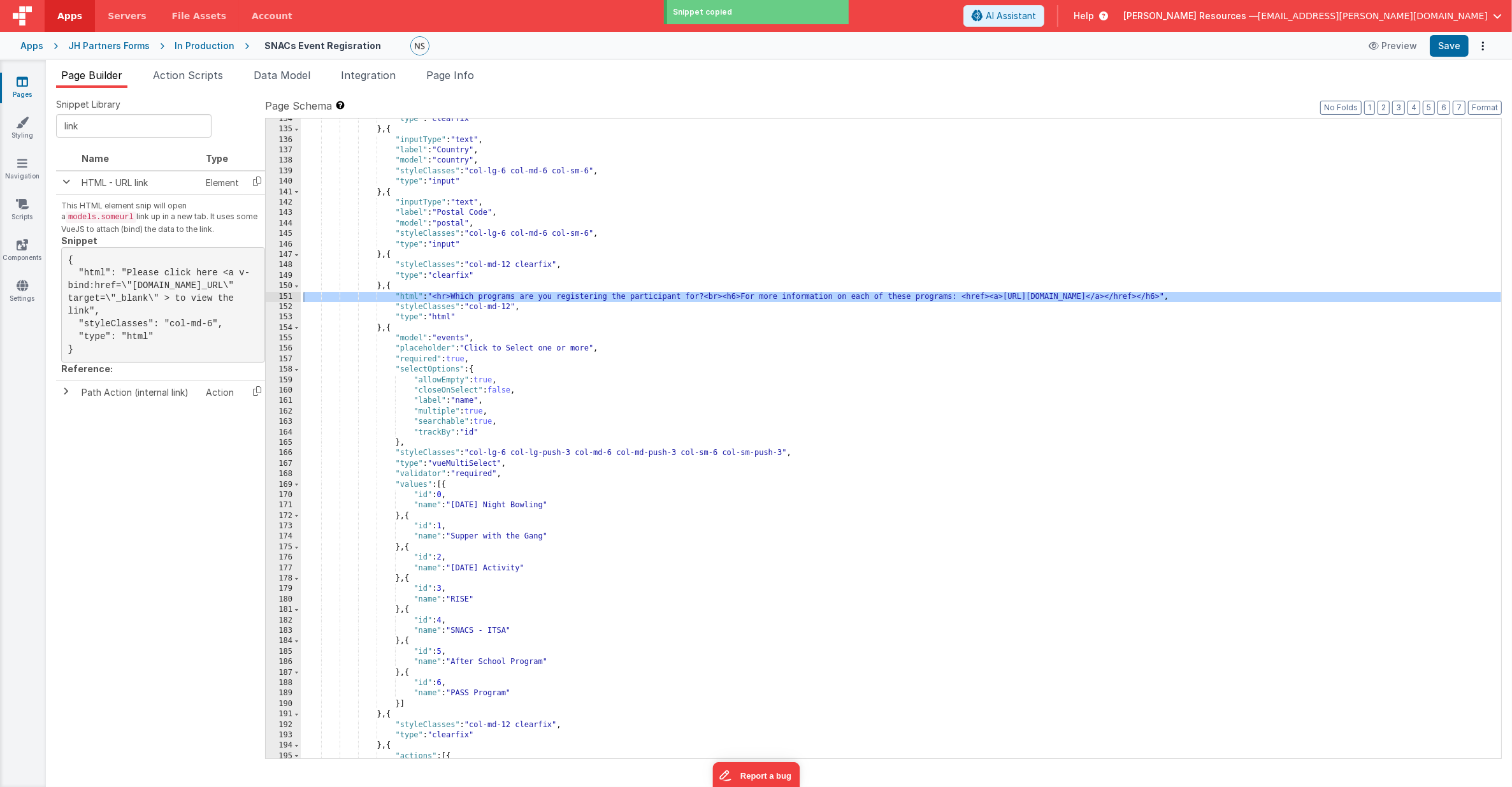
click at [381, 328] on div ""type" : "clearfix" } , { "inputType" : "text" , "label" : "Country" , "model" …" at bounding box center [901, 445] width 1201 height 661
click at [289, 297] on div "151" at bounding box center [283, 297] width 35 height 10
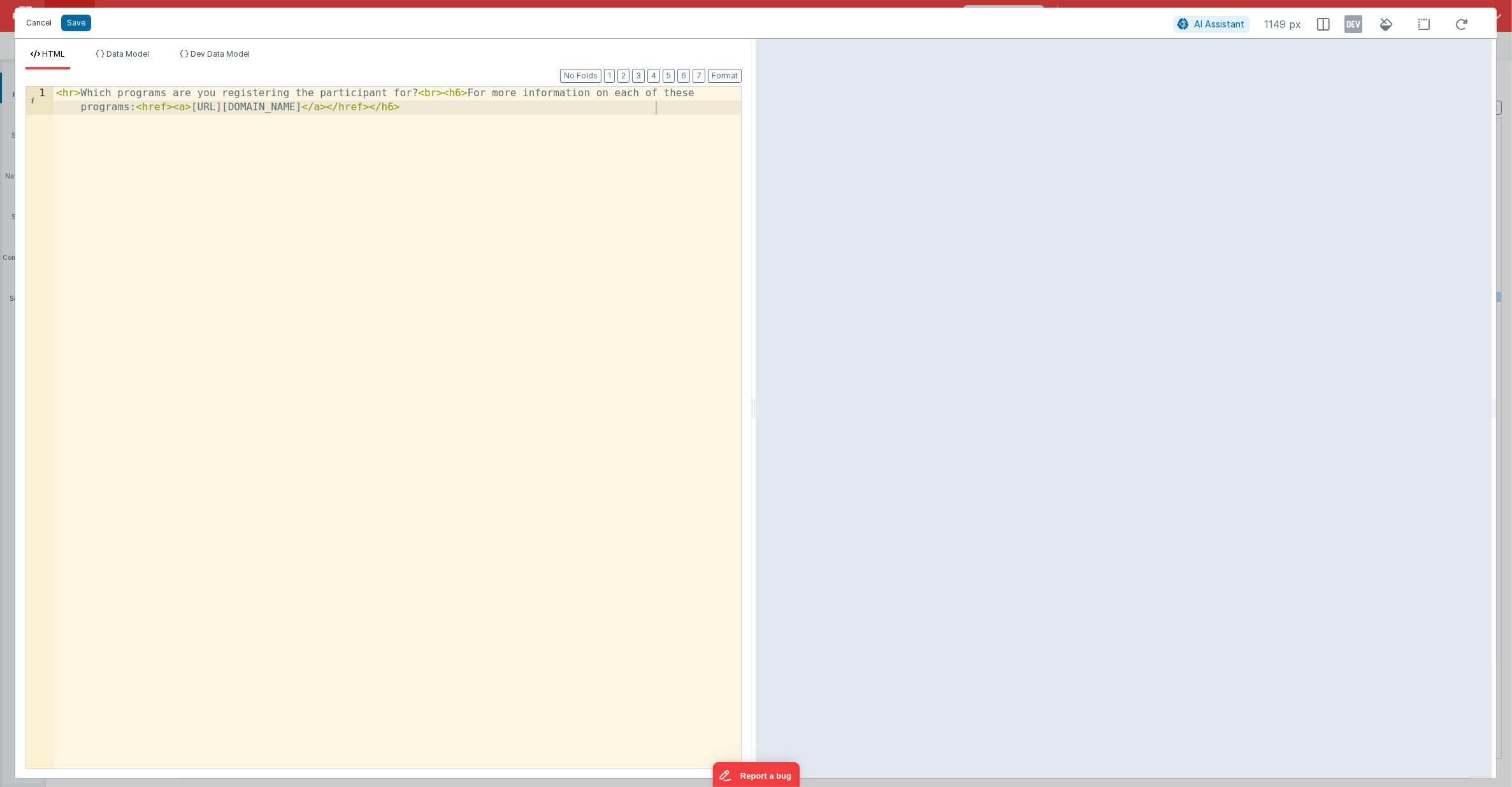
click at [41, 26] on button "Cancel" at bounding box center [39, 23] width 38 height 18
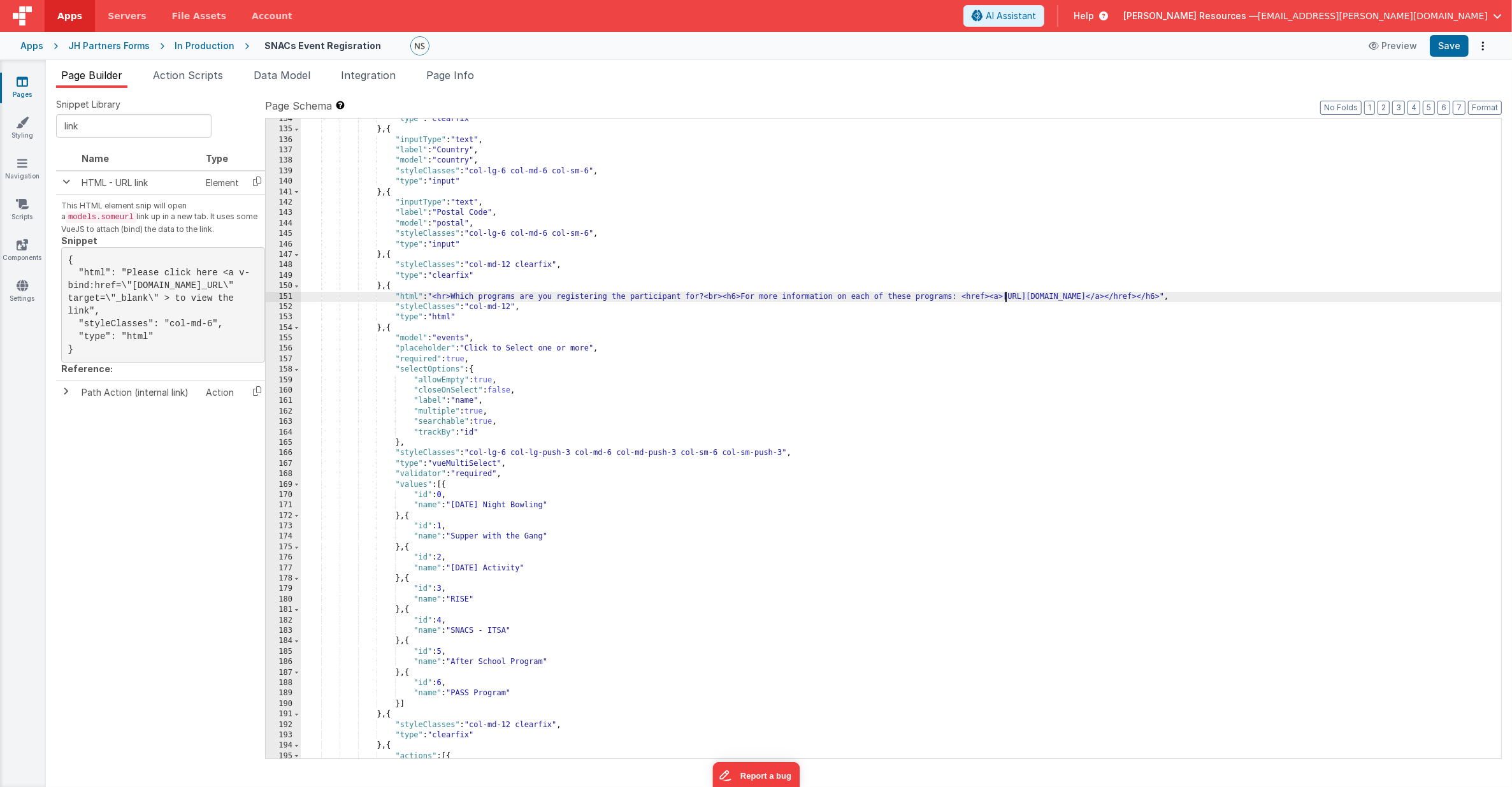
drag, startPoint x: 1006, startPoint y: 296, endPoint x: 1020, endPoint y: 309, distance: 19.1
click at [1006, 297] on div ""type" : "clearfix" } , { "inputType" : "text" , "label" : "Country" , "model" …" at bounding box center [901, 445] width 1201 height 661
click at [748, 411] on div ""type" : "clearfix" } , { "inputType" : "text" , "label" : "Country" , "model" …" at bounding box center [901, 445] width 1201 height 661
click at [415, 298] on div ""type" : "clearfix" } , { "inputType" : "text" , "label" : "Country" , "model" …" at bounding box center [901, 445] width 1201 height 661
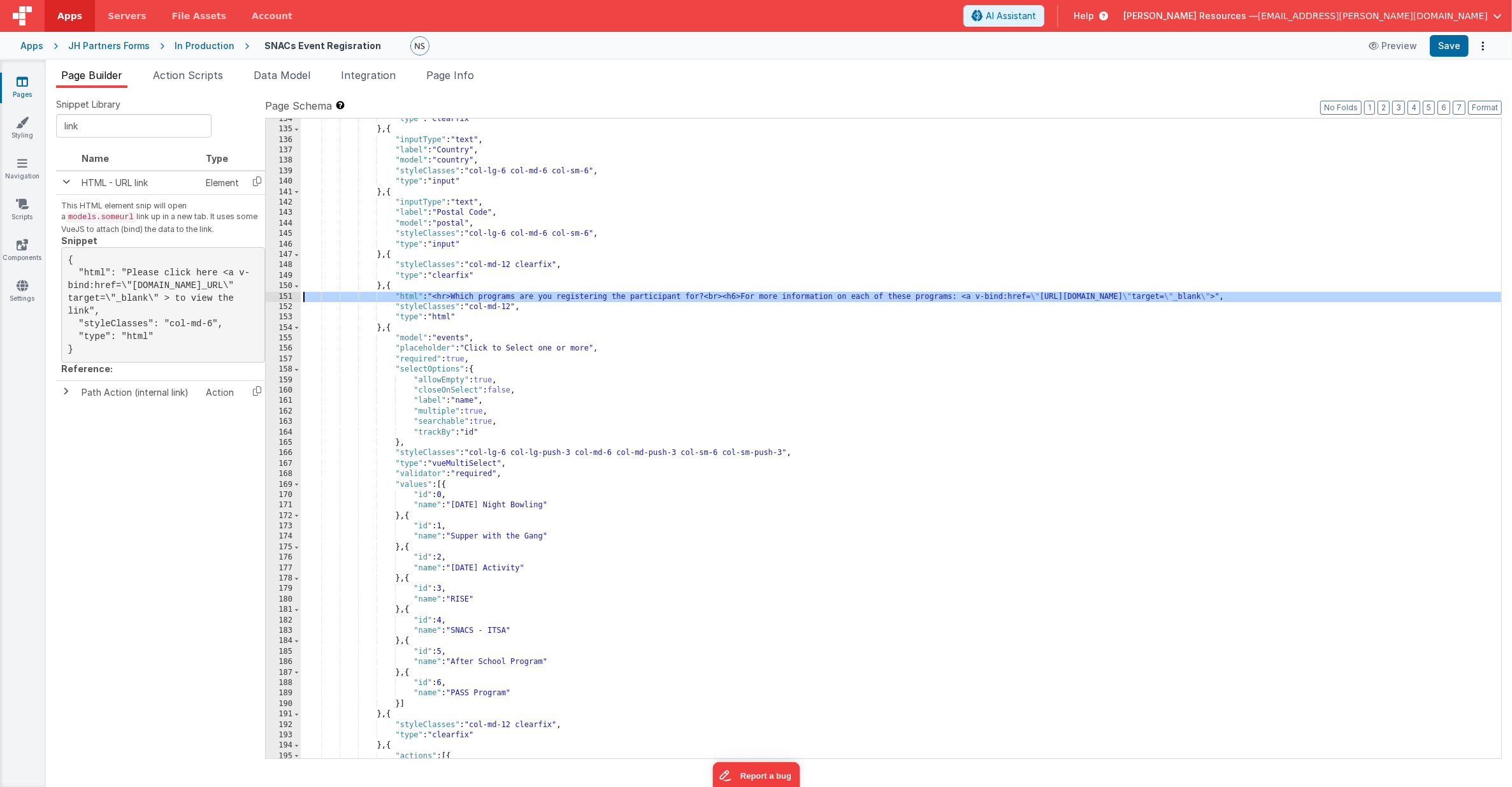
click at [289, 297] on div "151" at bounding box center [283, 297] width 35 height 10
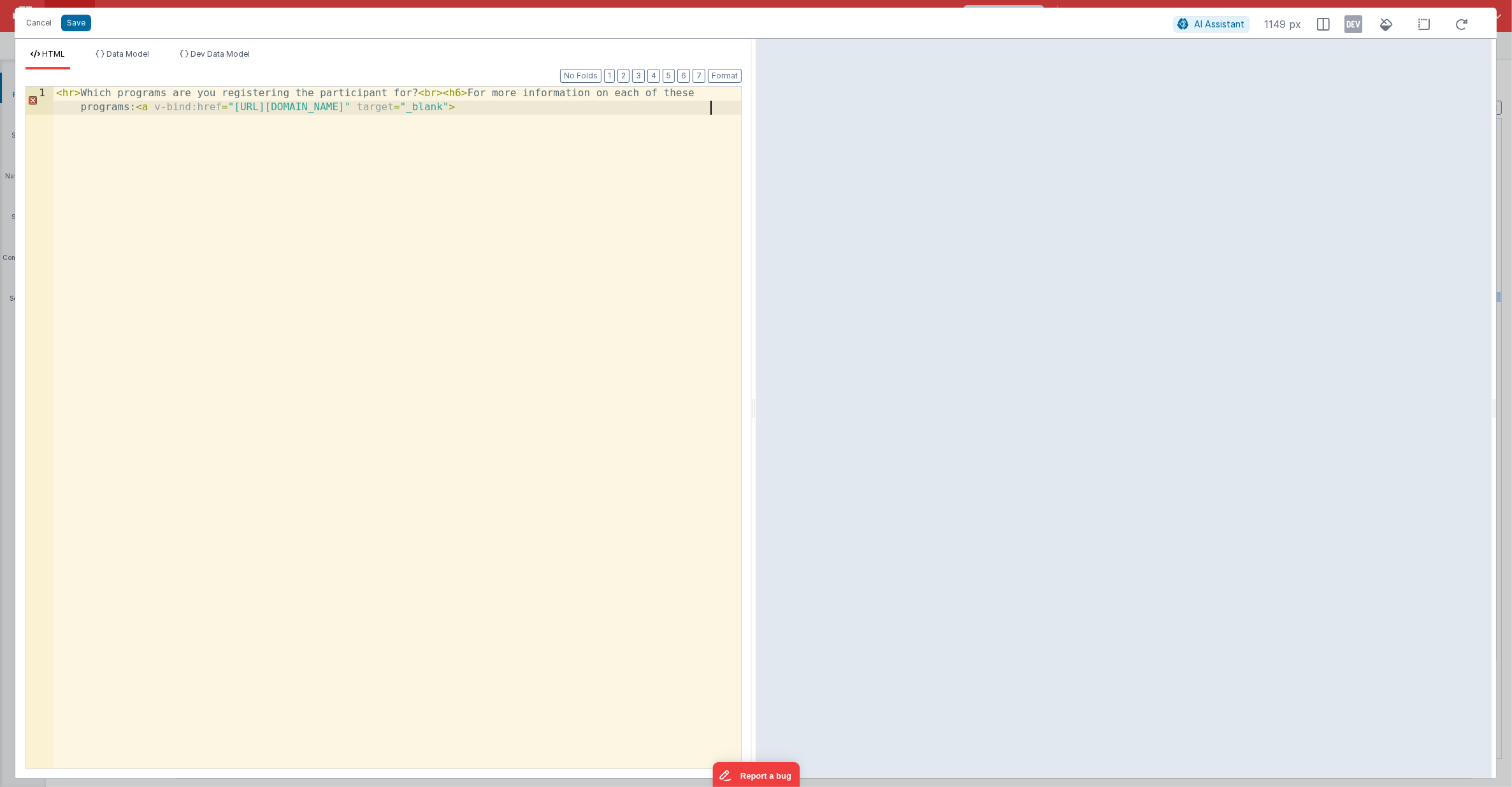
click at [714, 108] on div "< hr > Which programs are you registering the participant for? < br > < h6 > Fo…" at bounding box center [398, 456] width 688 height 740
click at [77, 25] on button "Save" at bounding box center [76, 23] width 30 height 17
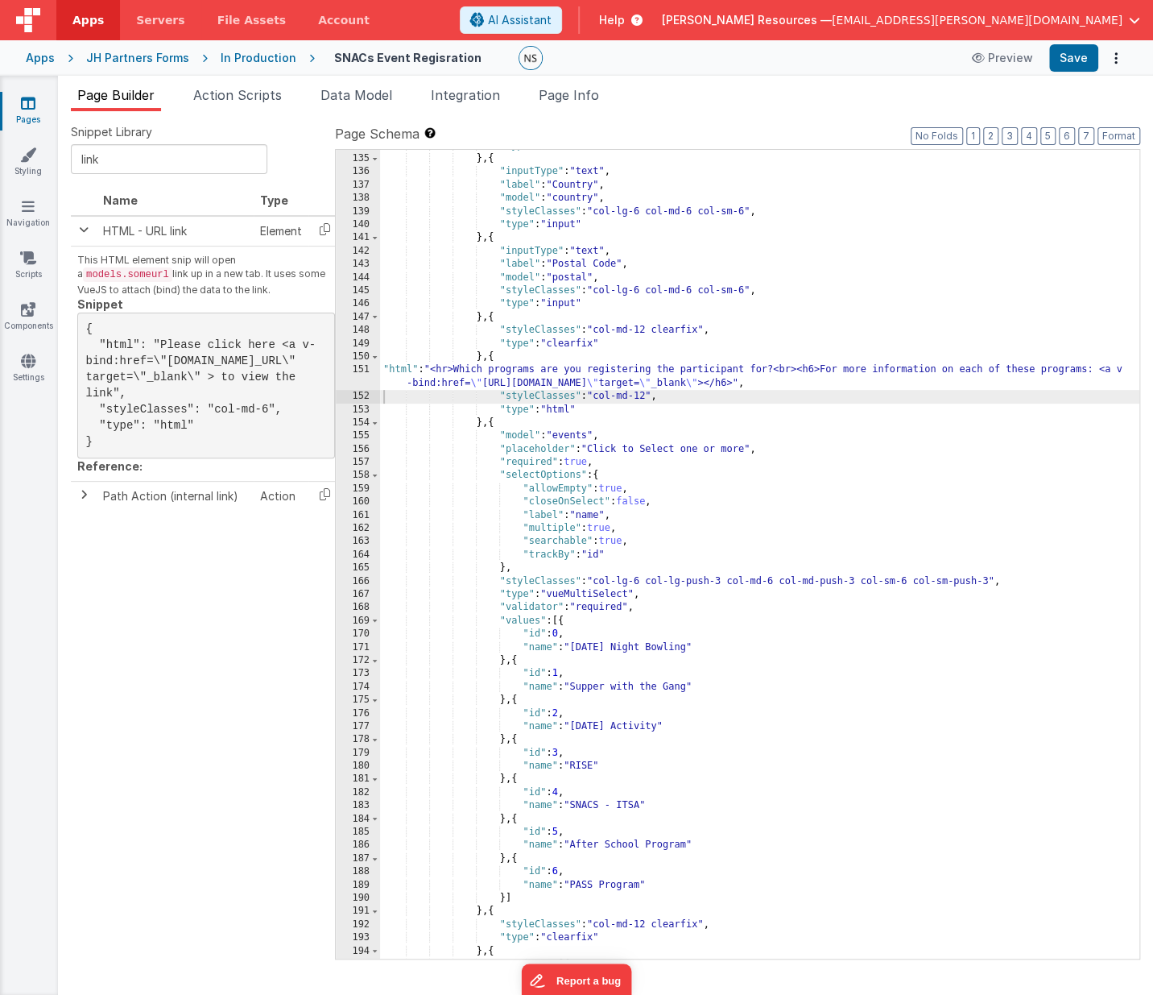
scroll to position [1781, 0]
click at [359, 370] on div "151" at bounding box center [358, 376] width 44 height 27
click at [399, 370] on div ""type" : "clearfix" } , { "inputType" : "text" , "label" : "Country" , "model" …" at bounding box center [760, 557] width 760 height 836
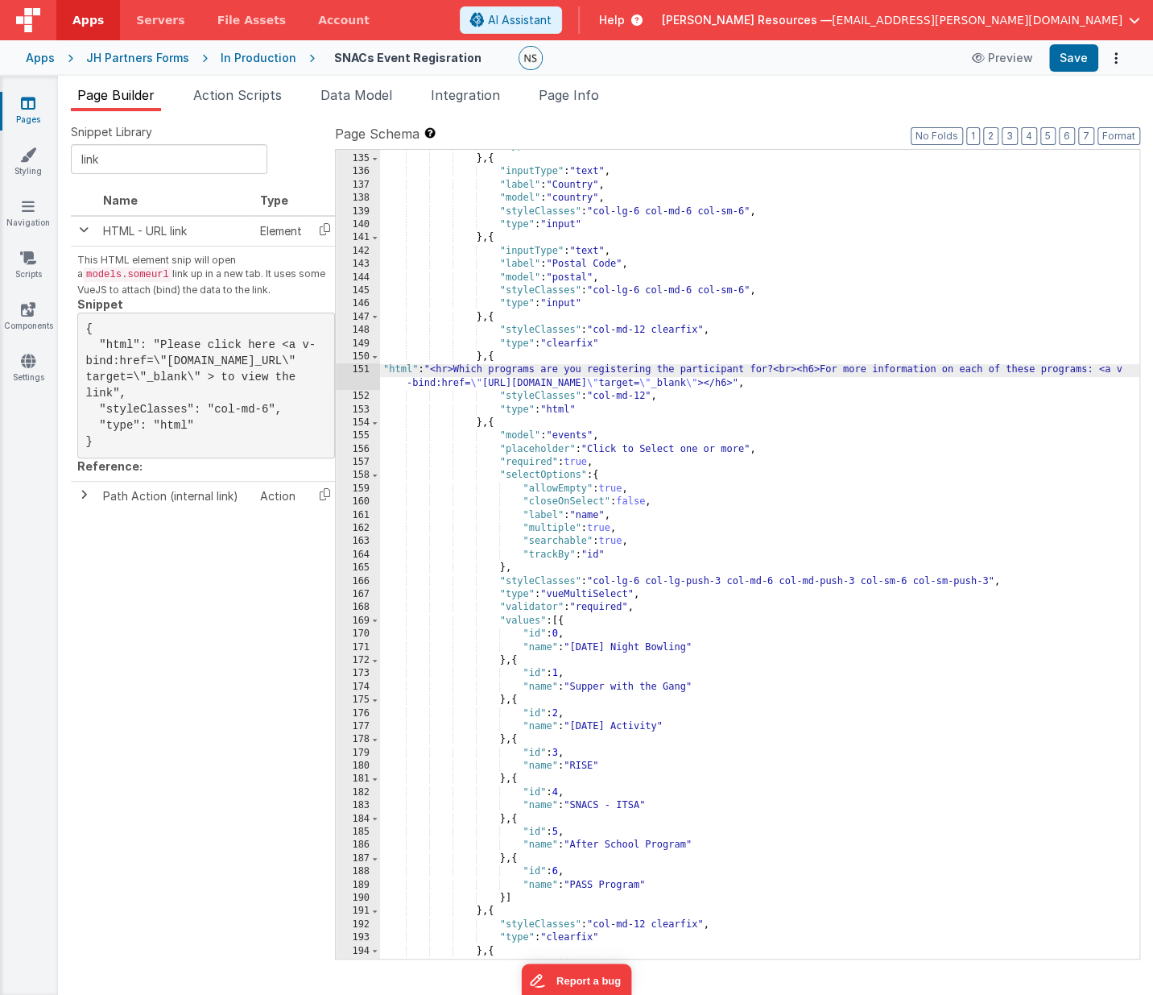
click at [360, 370] on div "151" at bounding box center [358, 376] width 44 height 27
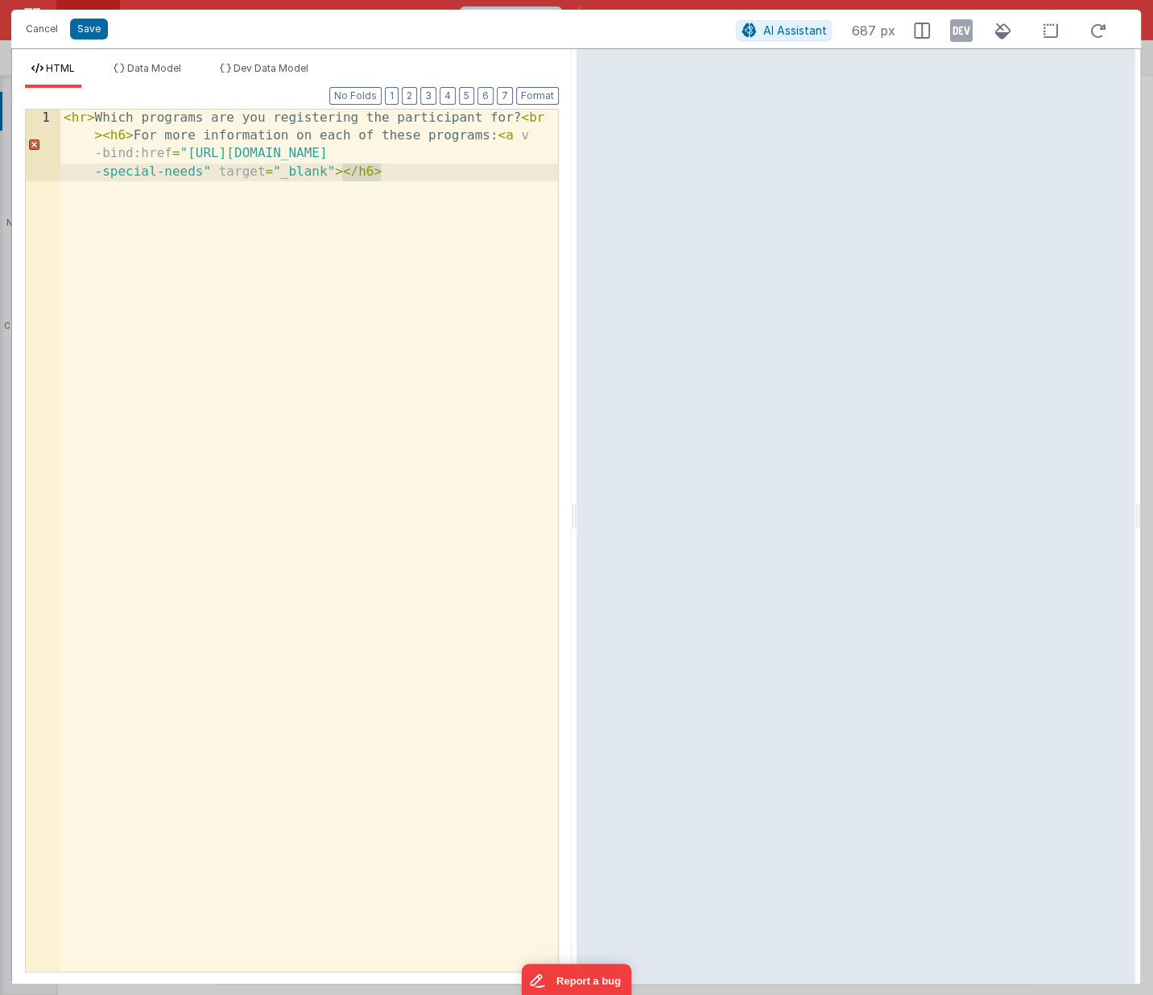
drag, startPoint x: 387, startPoint y: 173, endPoint x: 344, endPoint y: 174, distance: 43.5
click at [344, 174] on div "< hr > Which programs are you registering the participant for? < br > < h6 > Fo…" at bounding box center [309, 613] width 499 height 1007
click at [105, 136] on div "< hr > Which programs are you registering the participant for? < br > < h6 > Fo…" at bounding box center [309, 613] width 499 height 1007
drag, startPoint x: 464, startPoint y: 135, endPoint x: 496, endPoint y: 163, distance: 42.8
click at [465, 136] on div "< hr > Which programs are you registering the participant for? < br > < h6 > Fo…" at bounding box center [309, 577] width 499 height 935
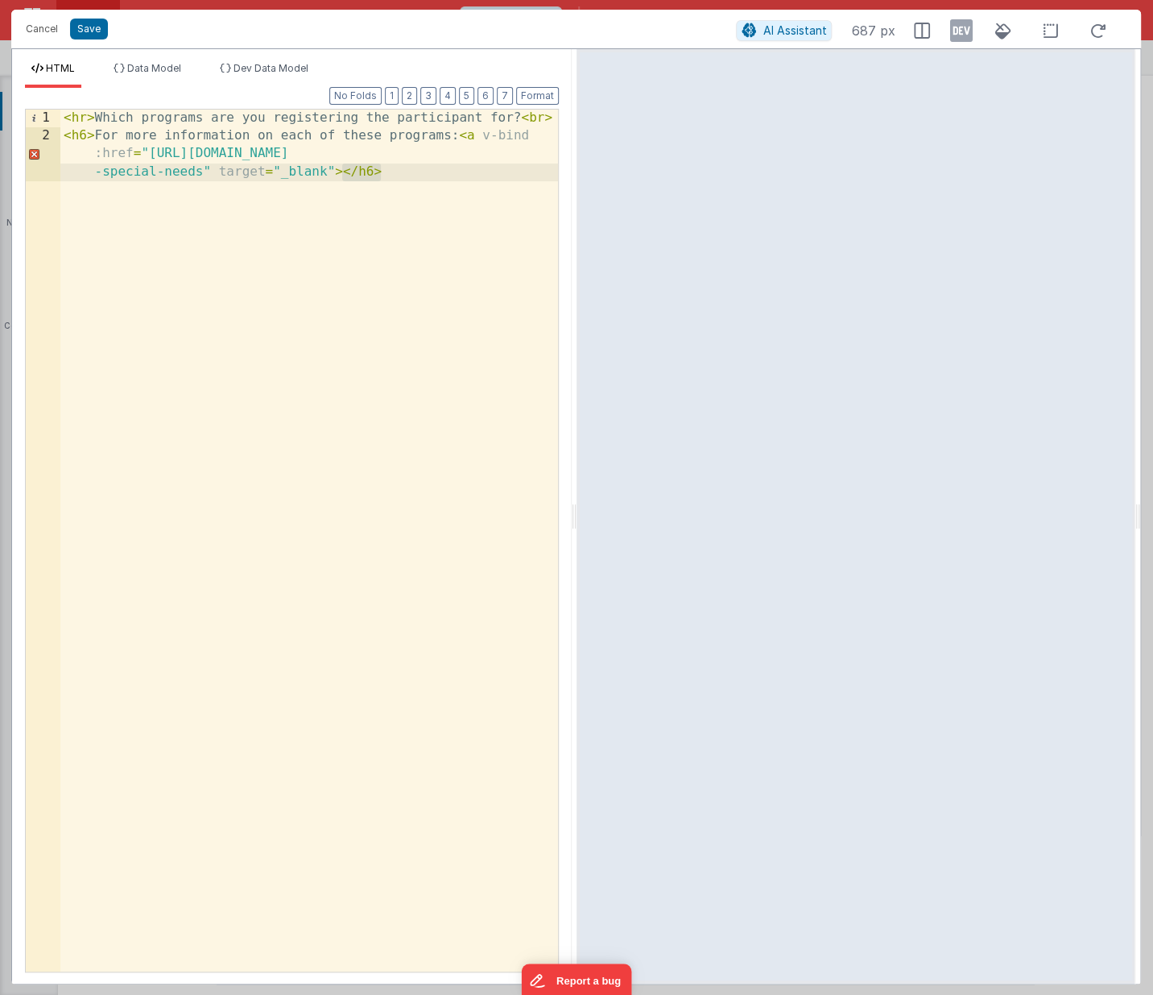
drag, startPoint x: 387, startPoint y: 177, endPoint x: 342, endPoint y: 175, distance: 45.2
click at [342, 175] on div "< hr > Which programs are you registering the participant for? < br > < h6 > Fo…" at bounding box center [309, 577] width 499 height 935
click at [370, 172] on div "< hr > Which programs are you registering the participant for? < br > < h6 > Fo…" at bounding box center [309, 577] width 499 height 935
click at [374, 172] on div "< hr > Which programs are you registering the participant for? < br > < h6 > Fo…" at bounding box center [309, 577] width 499 height 935
drag, startPoint x: 374, startPoint y: 172, endPoint x: 364, endPoint y: 173, distance: 10.5
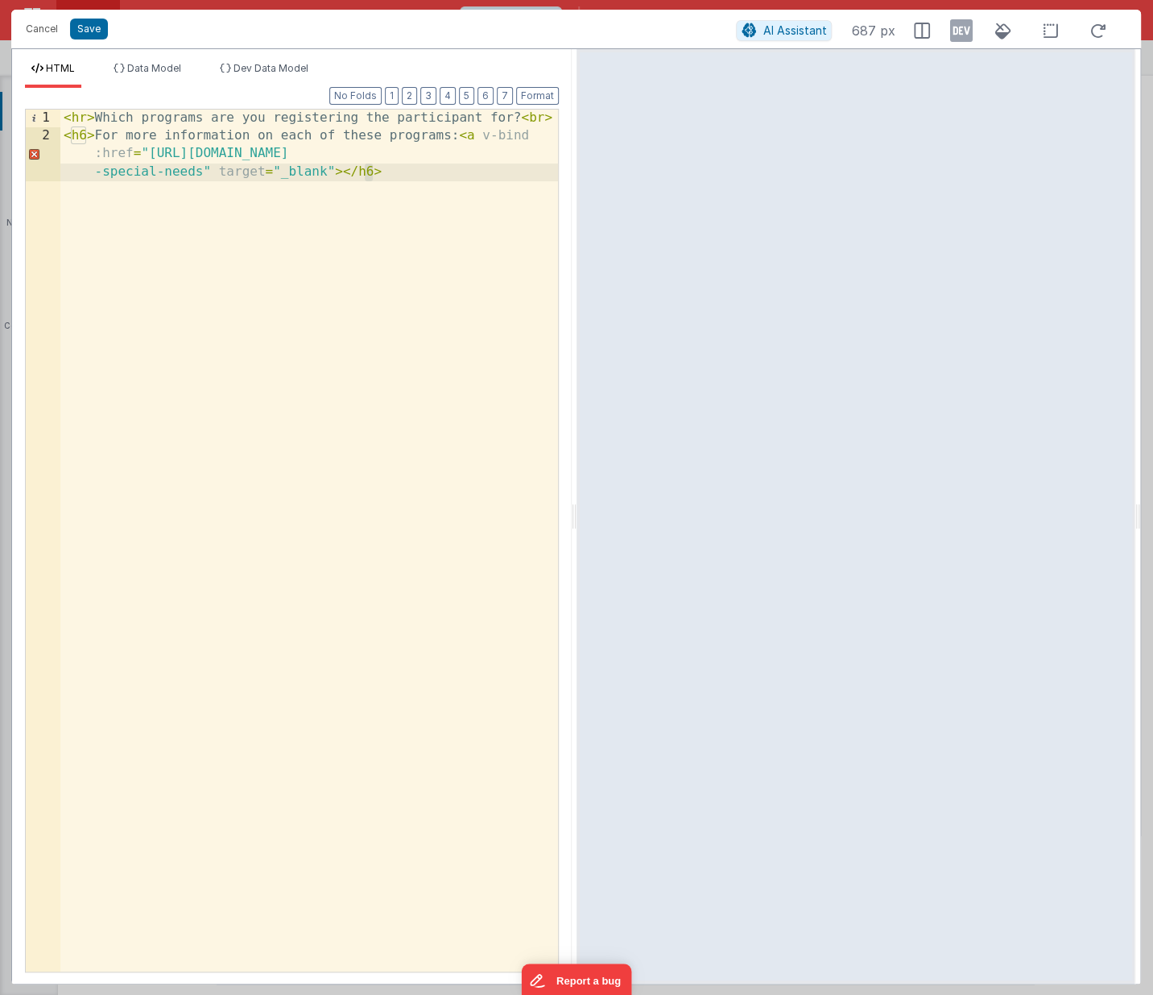
click at [364, 173] on div "< hr > Which programs are you registering the participant for? < br > < h6 > Fo…" at bounding box center [309, 577] width 499 height 935
drag, startPoint x: 392, startPoint y: 172, endPoint x: 345, endPoint y: 172, distance: 47.5
click at [345, 172] on div "< hr > Which programs are you registering the participant for? < br > < h6 > Fo…" at bounding box center [309, 577] width 499 height 935
click at [341, 300] on div "< hr > Which programs are you registering the participant for? < br > < h6 > Fo…" at bounding box center [309, 577] width 499 height 935
click at [81, 30] on button "Save" at bounding box center [89, 29] width 38 height 21
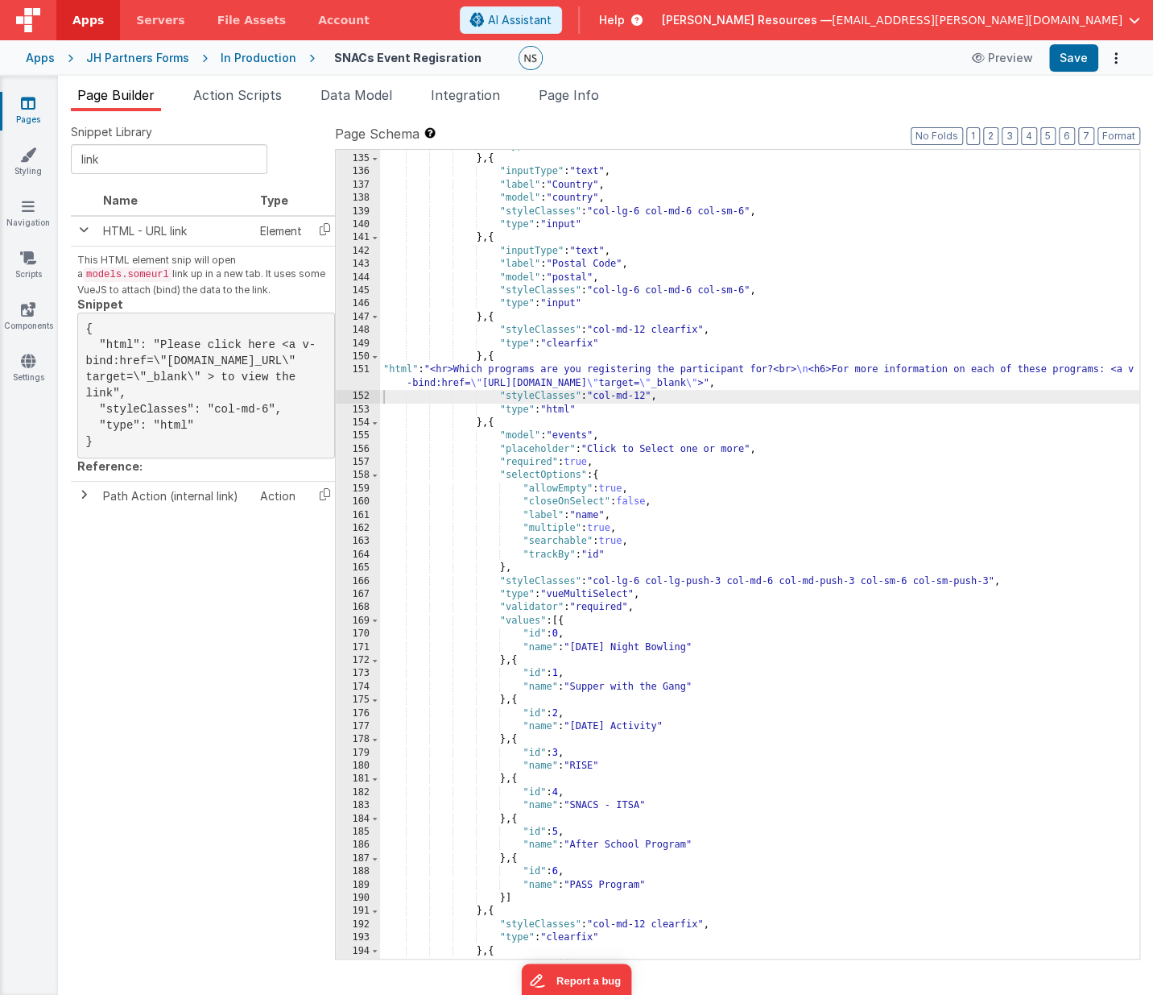
click at [384, 370] on div ""type" : "clearfix" } , { "inputType" : "text" , "label" : "Country" , "model" …" at bounding box center [760, 557] width 760 height 836
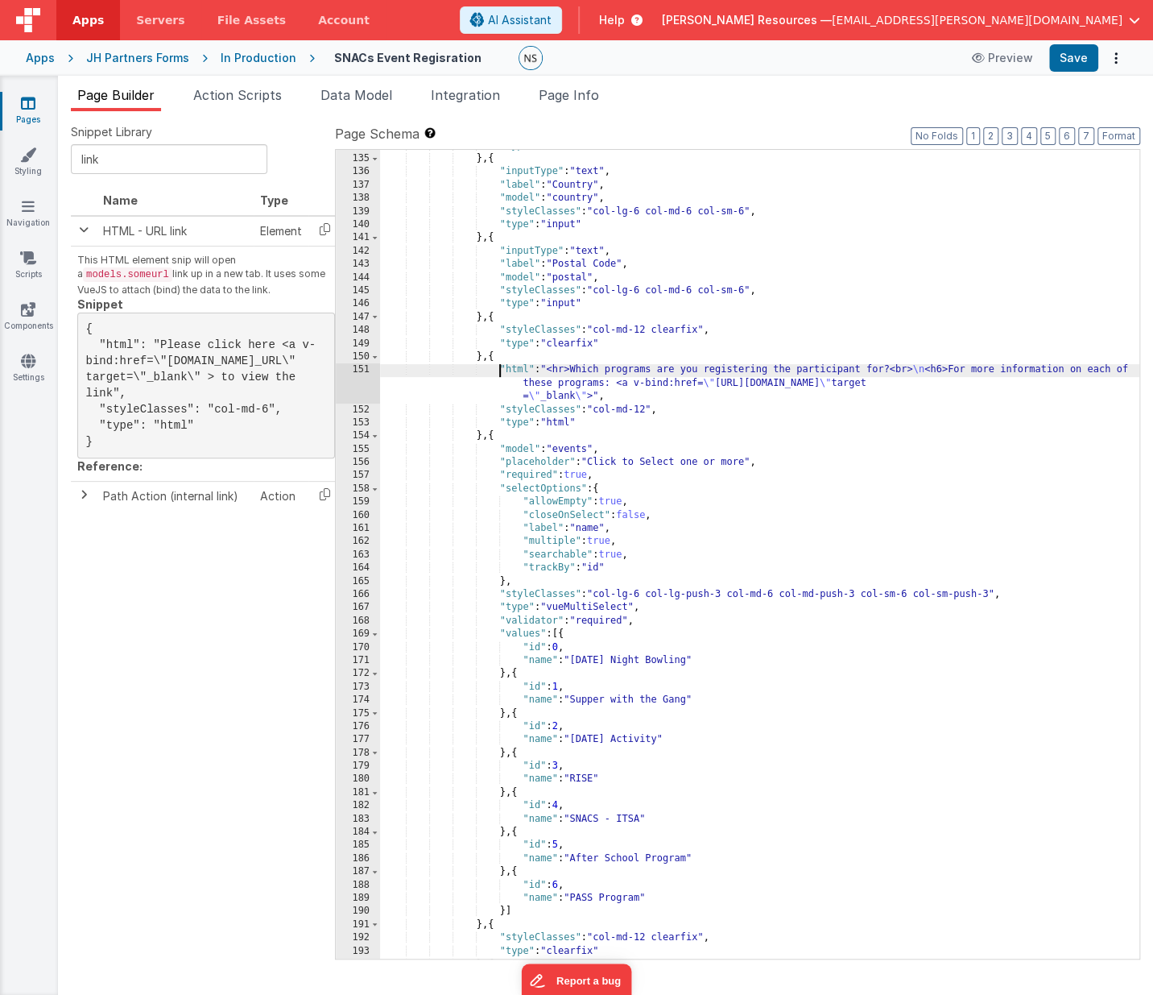
scroll to position [1779, 0]
click at [929, 373] on div ""type" : "clearfix" } , { "inputType" : "text" , "label" : "Country" , "model" …" at bounding box center [760, 558] width 760 height 836
drag, startPoint x: 577, startPoint y: 370, endPoint x: 588, endPoint y: 375, distance: 12.6
click at [577, 370] on div ""type" : "clearfix" } , { "inputType" : "text" , "label" : "Country" , "model" …" at bounding box center [760, 558] width 760 height 836
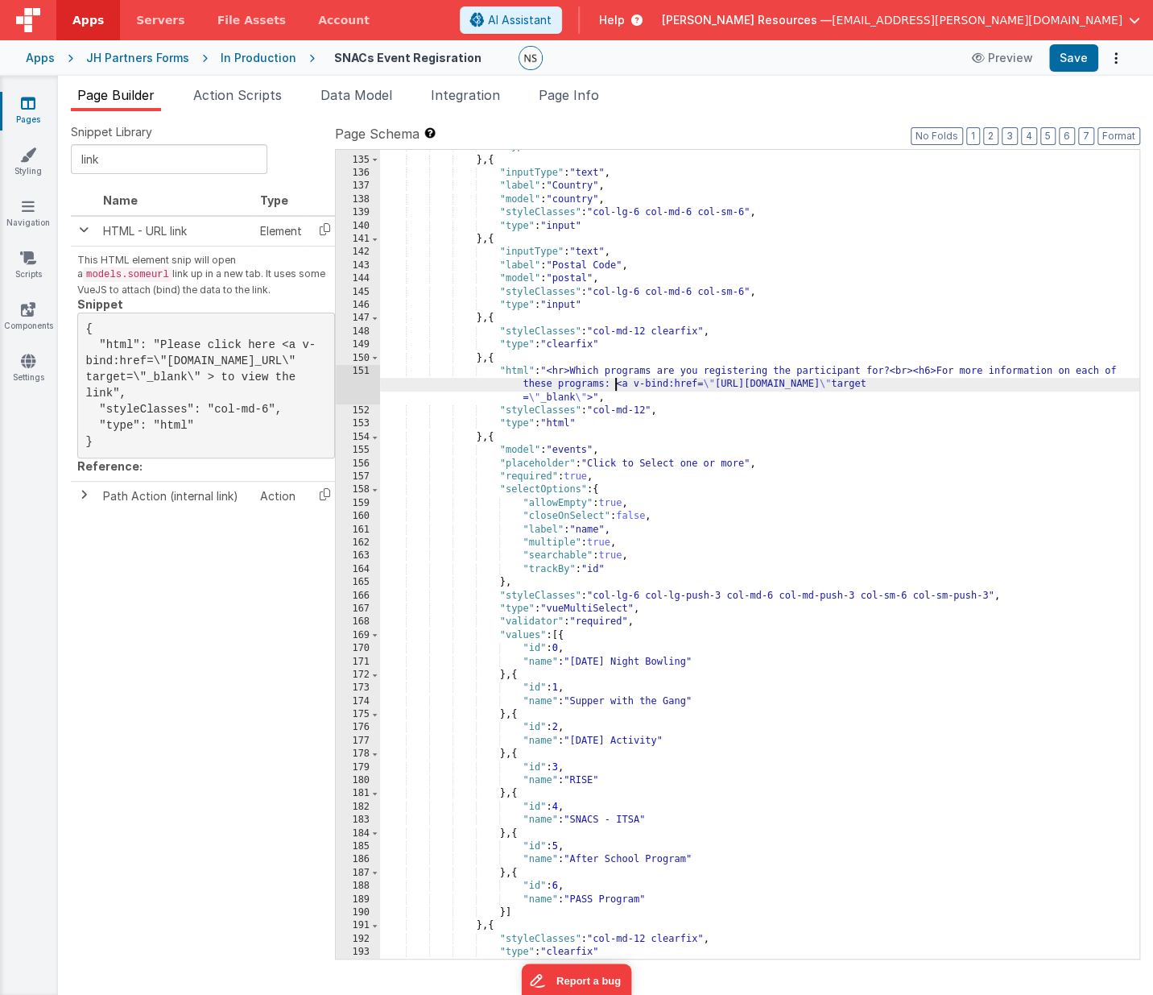
click at [614, 383] on div ""type" : "clearfix" } , { "inputType" : "text" , "label" : "Country" , "model" …" at bounding box center [760, 558] width 760 height 836
click at [361, 368] on div "151" at bounding box center [358, 384] width 44 height 39
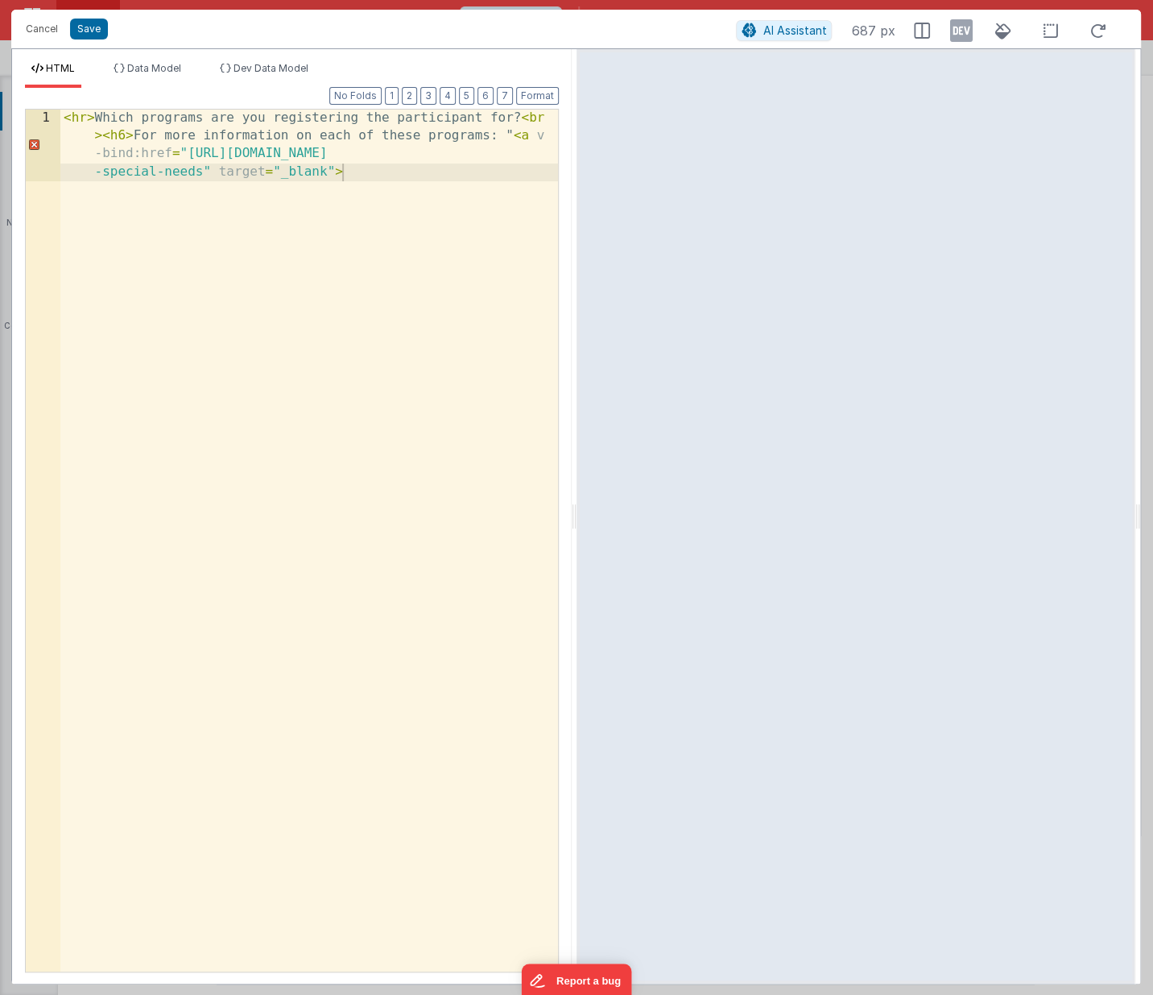
drag, startPoint x: 511, startPoint y: 135, endPoint x: 515, endPoint y: 143, distance: 9.0
click at [511, 138] on div "< hr > Which programs are you registering the participant for? < br > < h6 > Fo…" at bounding box center [309, 613] width 499 height 1007
drag, startPoint x: 97, startPoint y: 118, endPoint x: 114, endPoint y: 126, distance: 18.7
click at [97, 118] on div "< hr > Which programs are you registering the participant for? < br > < h6 > Fo…" at bounding box center [309, 613] width 499 height 1007
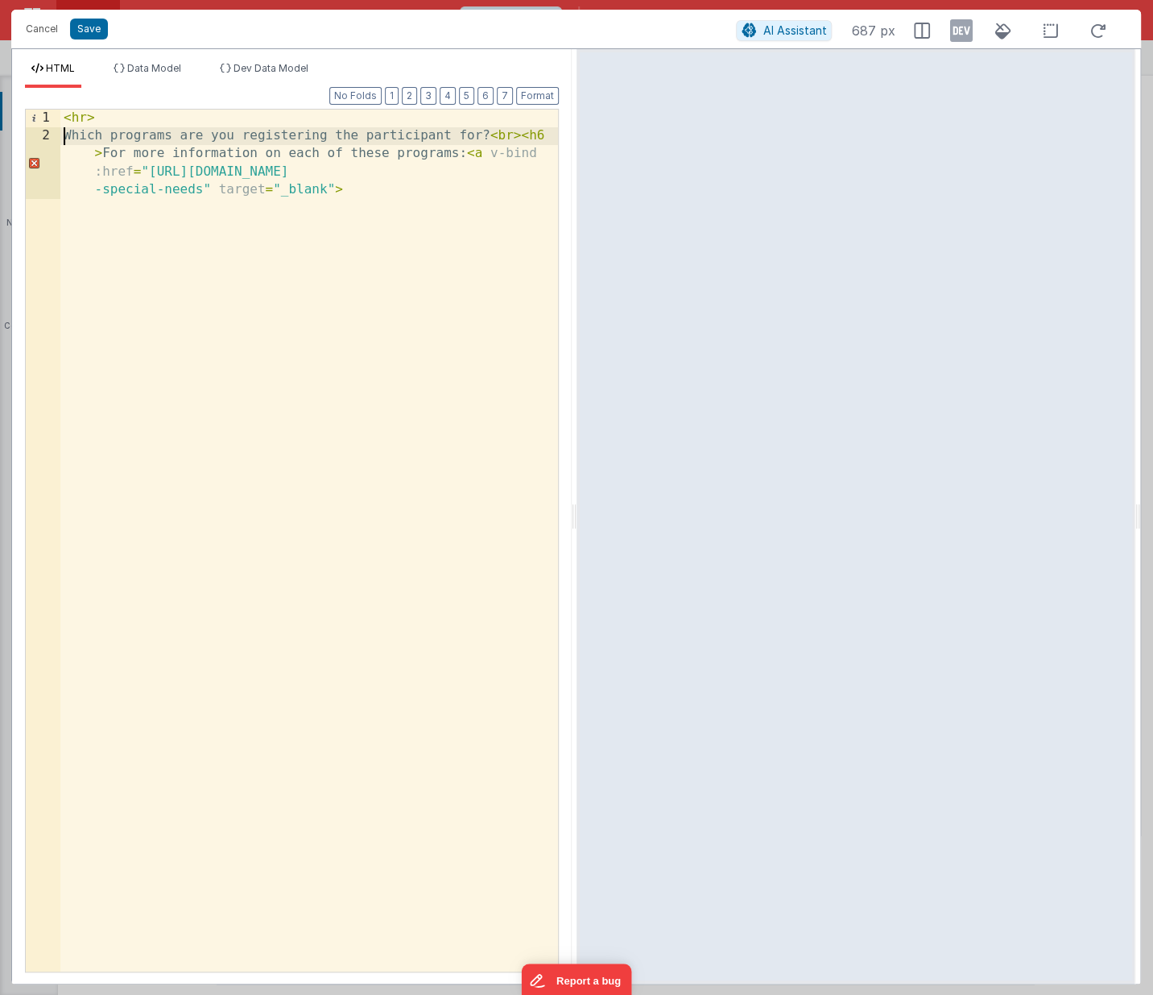
click at [520, 138] on div "< hr > Which programs are you registering the participant for? < br > < h6 > Fo…" at bounding box center [309, 586] width 499 height 953
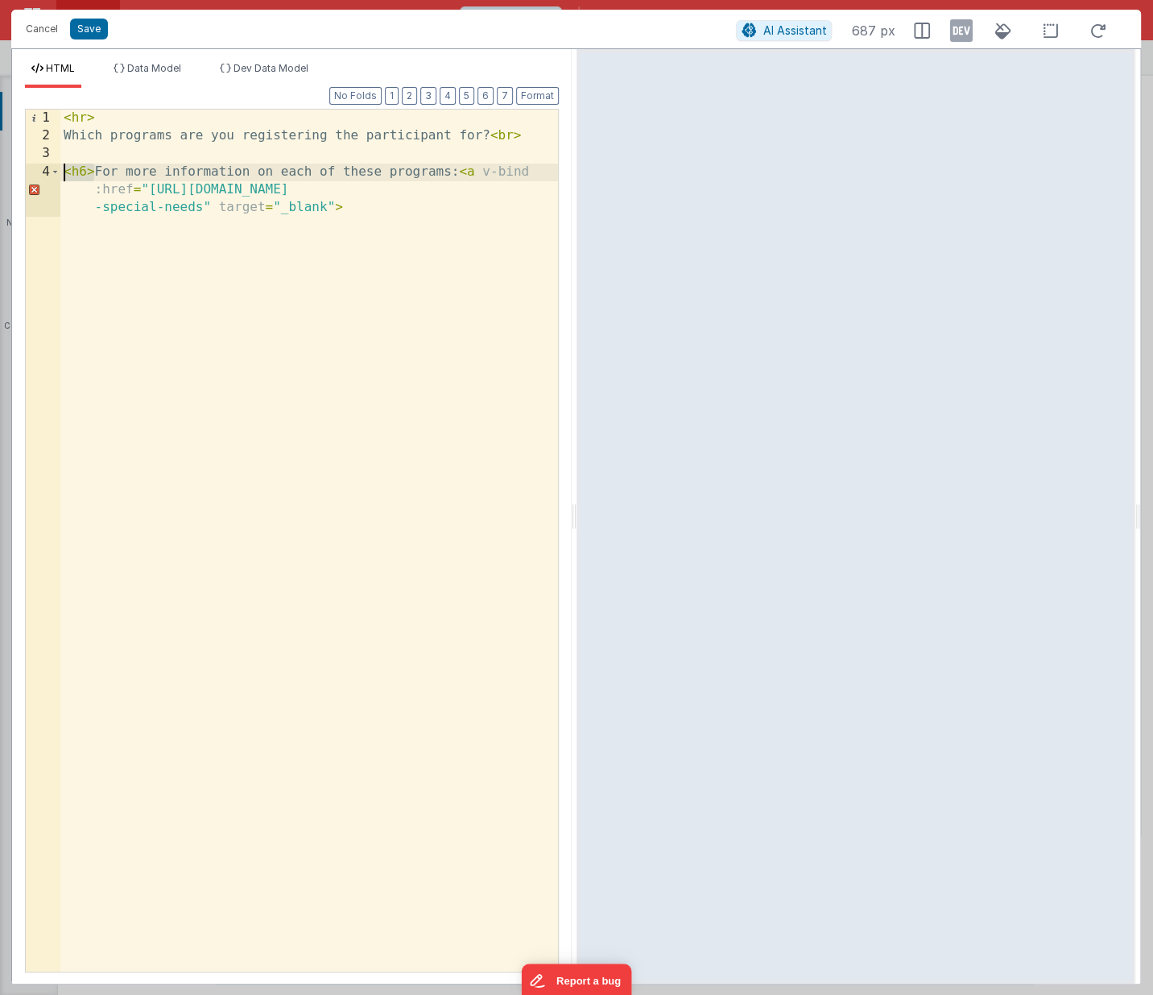
drag, startPoint x: 96, startPoint y: 172, endPoint x: 24, endPoint y: 170, distance: 71.7
click at [60, 170] on div "< hr > Which programs are you registering the participant for? < br > < h6 > Fo…" at bounding box center [309, 541] width 498 height 862
click at [450, 219] on div "< hr > Which programs are you registering the participant for? < br > < h6 > Fo…" at bounding box center [309, 577] width 499 height 935
click at [90, 32] on button "Save" at bounding box center [89, 29] width 38 height 21
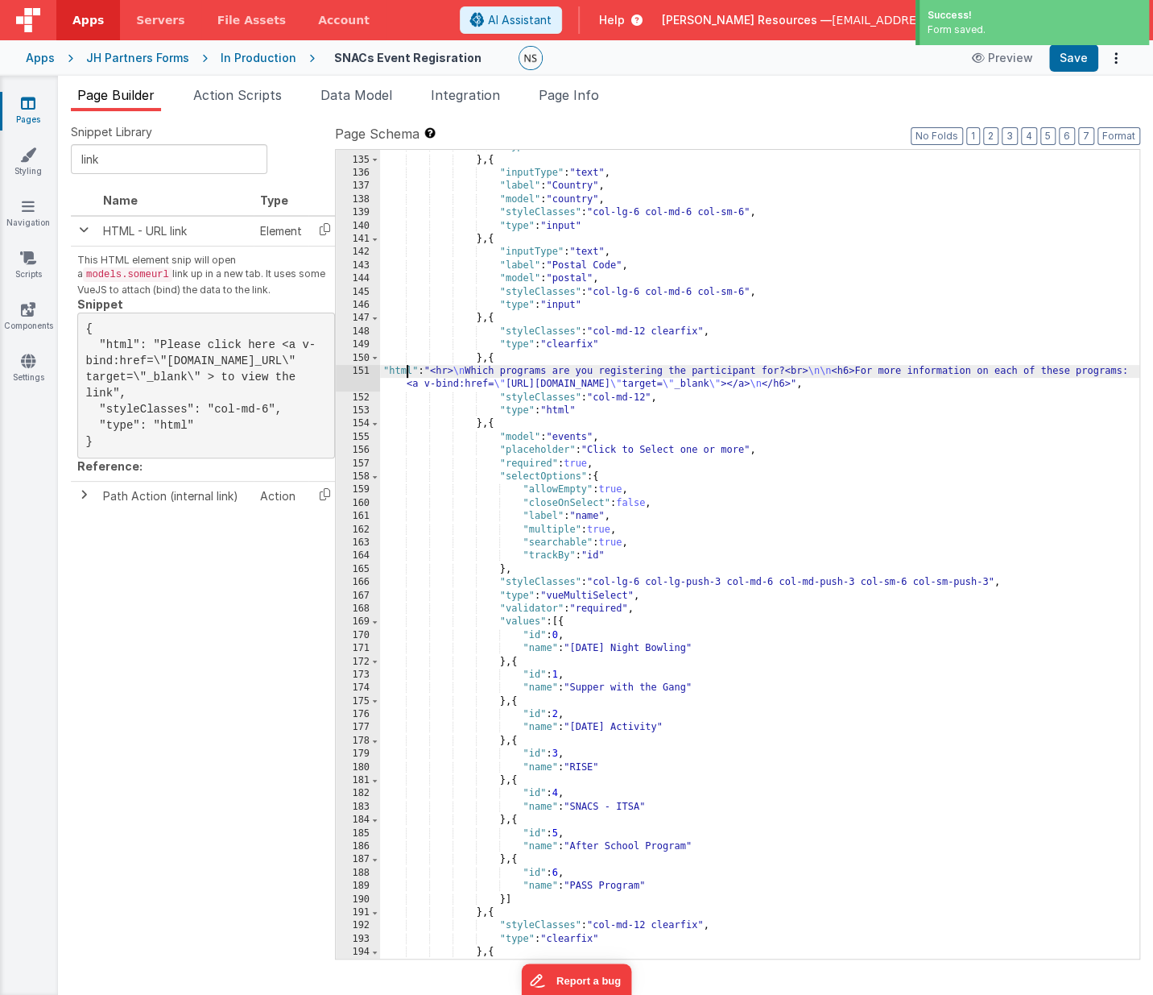
click at [407, 365] on div ""type" : "clearfix" } , { "inputType" : "text" , "label" : "Country" , "model" …" at bounding box center [760, 558] width 760 height 836
drag, startPoint x: 837, startPoint y: 370, endPoint x: 813, endPoint y: 370, distance: 23.4
click at [813, 370] on div ""type" : "clearfix" } , { "inputType" : "text" , "label" : "Country" , "model" …" at bounding box center [760, 558] width 760 height 836
drag, startPoint x: 470, startPoint y: 370, endPoint x: 460, endPoint y: 370, distance: 10.5
click at [460, 370] on div ""type" : "clearfix" } , { "inputType" : "text" , "label" : "Country" , "model" …" at bounding box center [760, 558] width 760 height 836
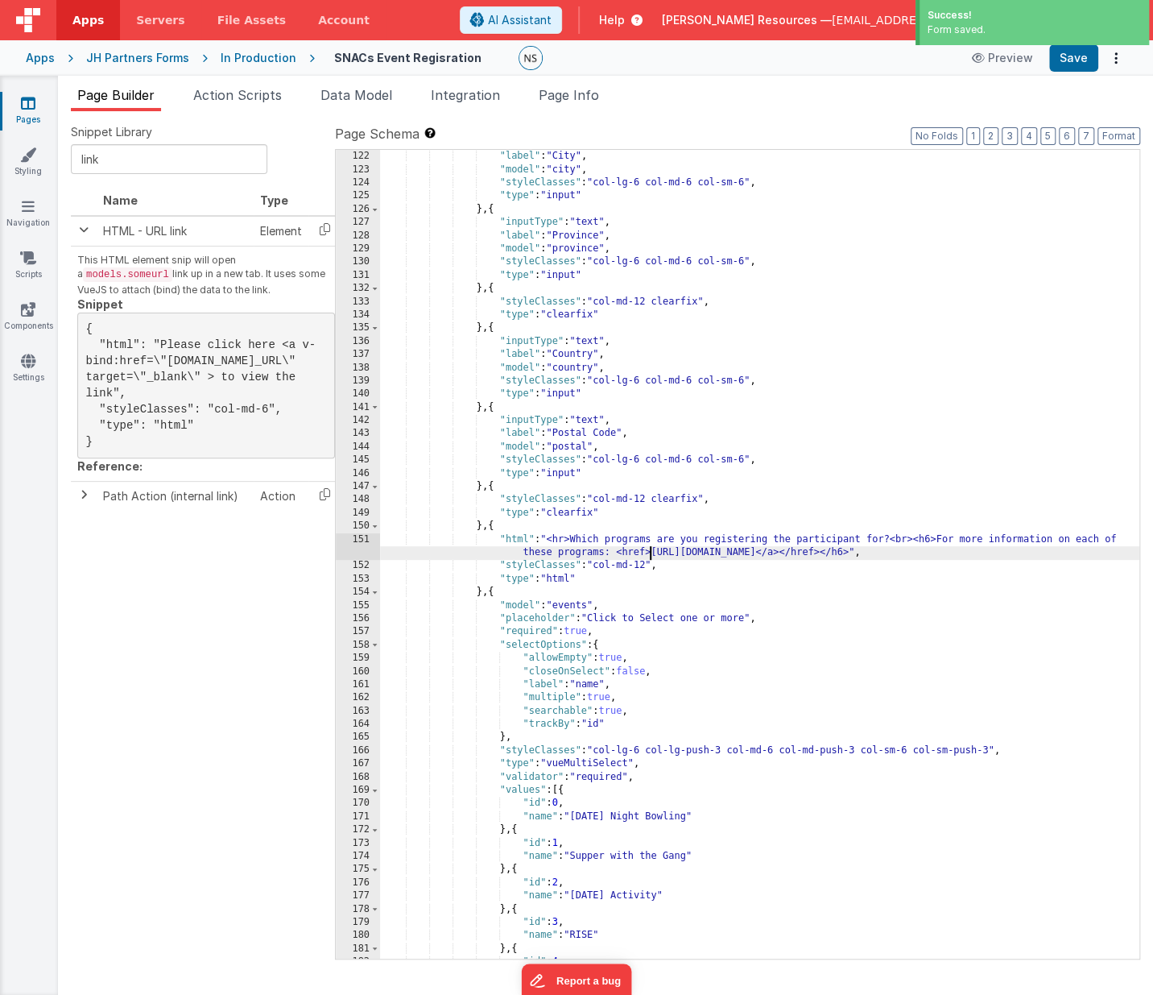
scroll to position [1615, 0]
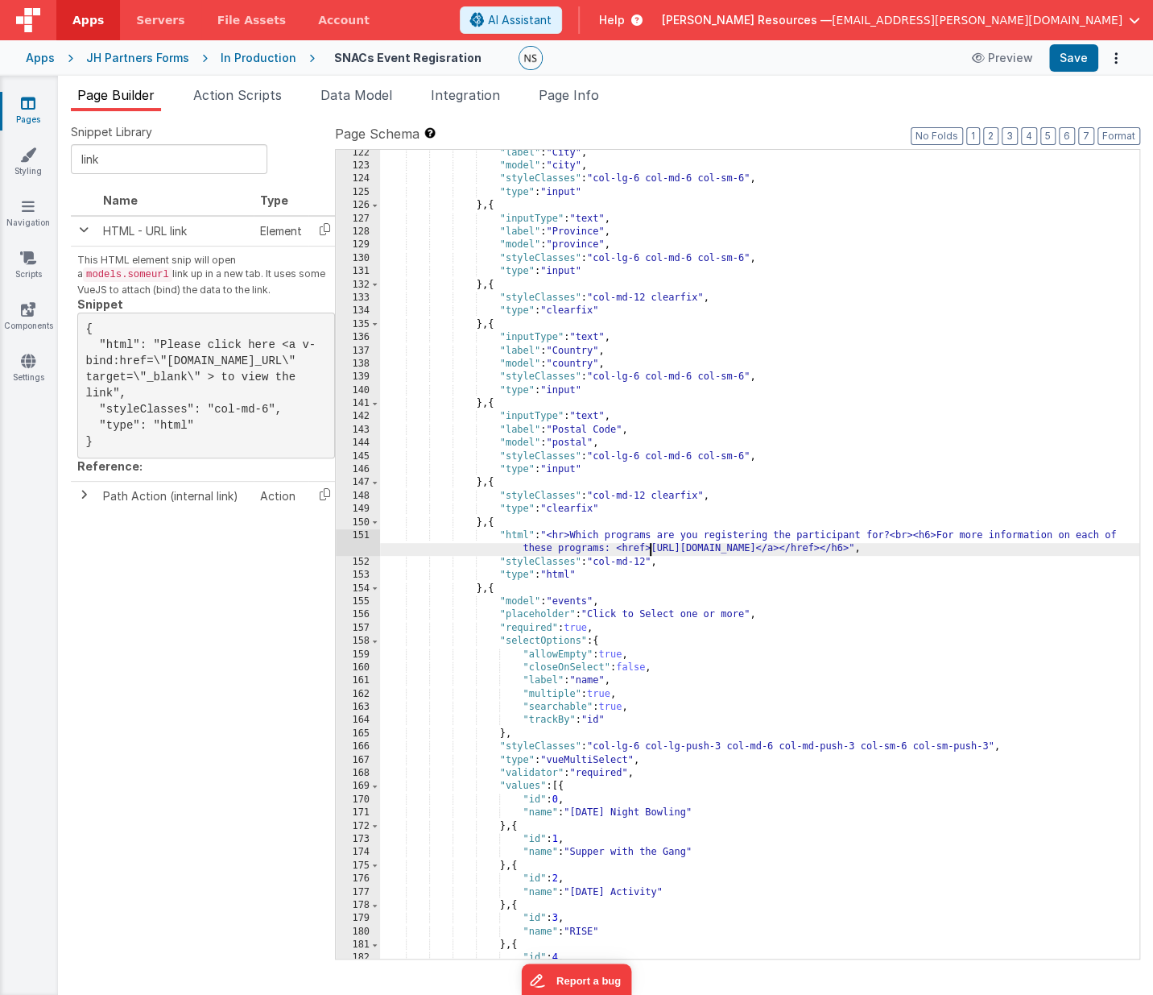
click at [899, 537] on div ""label" : "City" , "model" : "city" , "styleClasses" : "col-lg-6 col-md-6 col-s…" at bounding box center [760, 565] width 760 height 836
click at [893, 533] on div ""label" : "City" , "model" : "city" , "styleClasses" : "col-lg-6 col-md-6 col-s…" at bounding box center [760, 565] width 760 height 836
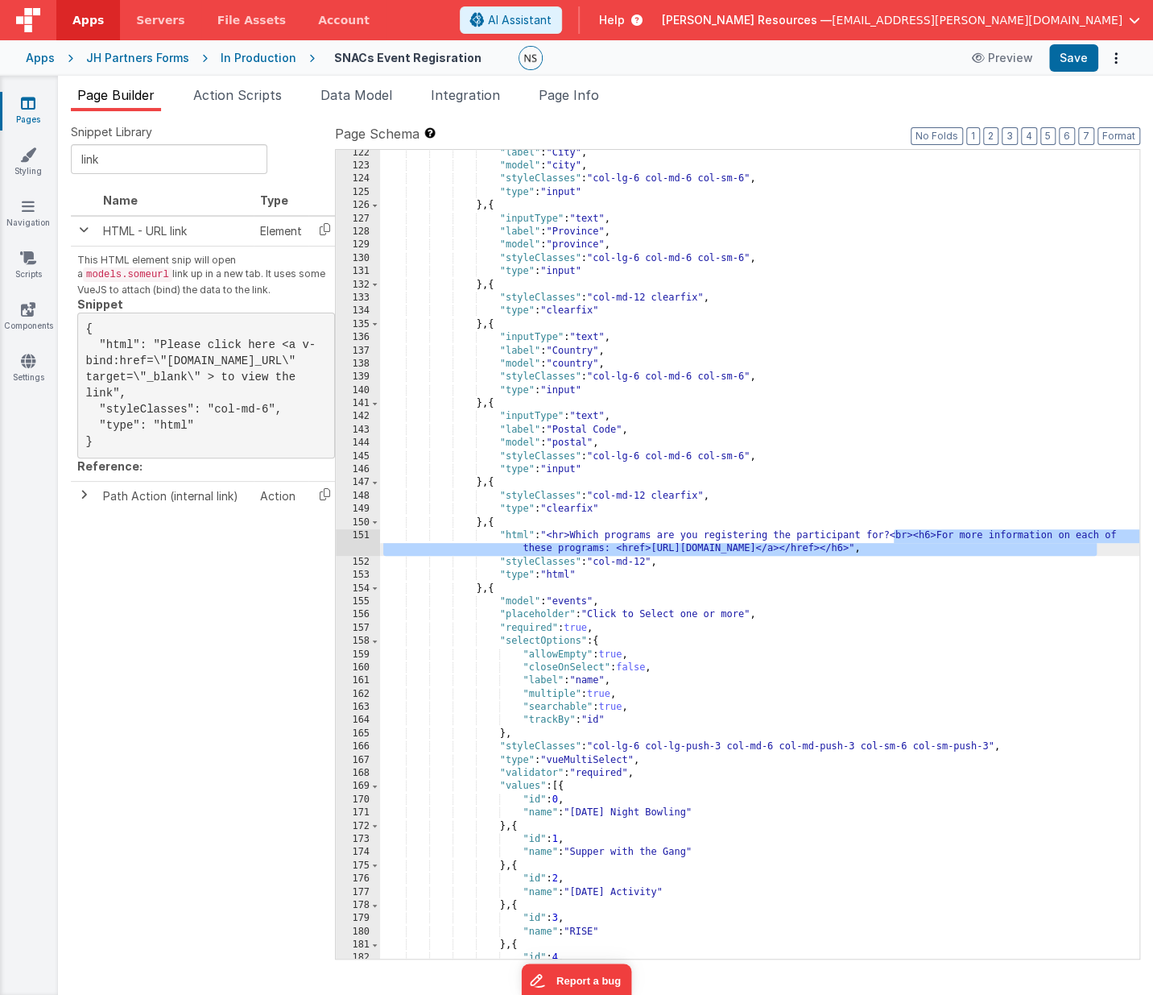
drag, startPoint x: 893, startPoint y: 532, endPoint x: 1110, endPoint y: 552, distance: 217.5
click at [1110, 552] on div ""label" : "City" , "model" : "city" , "styleClasses" : "col-lg-6 col-md-6 col-s…" at bounding box center [760, 565] width 760 height 836
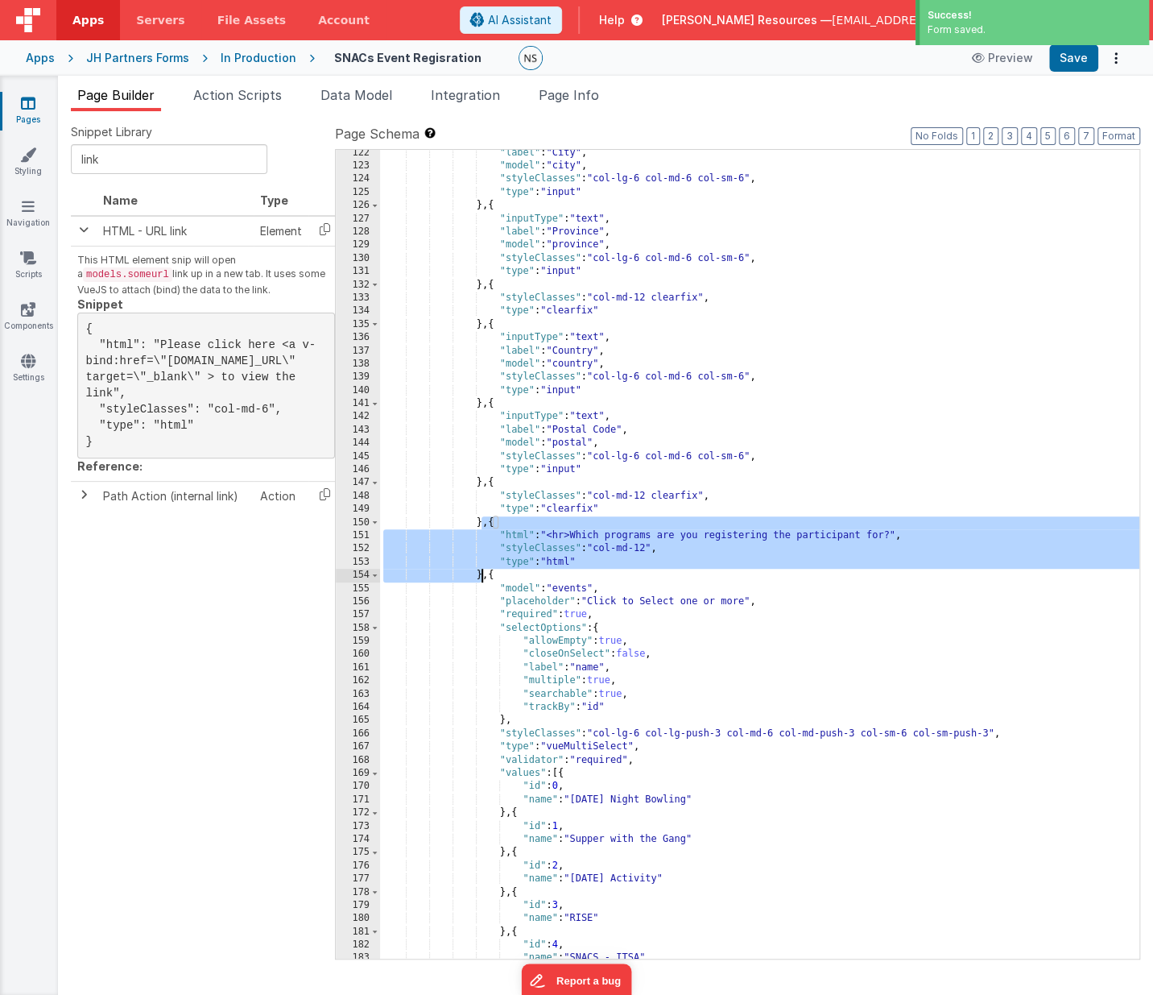
drag, startPoint x: 482, startPoint y: 517, endPoint x: 481, endPoint y: 575, distance: 58.0
click at [481, 575] on div ""label" : "City" , "model" : "city" , "styleClasses" : "col-lg-6 col-md-6 col-s…" at bounding box center [760, 565] width 760 height 836
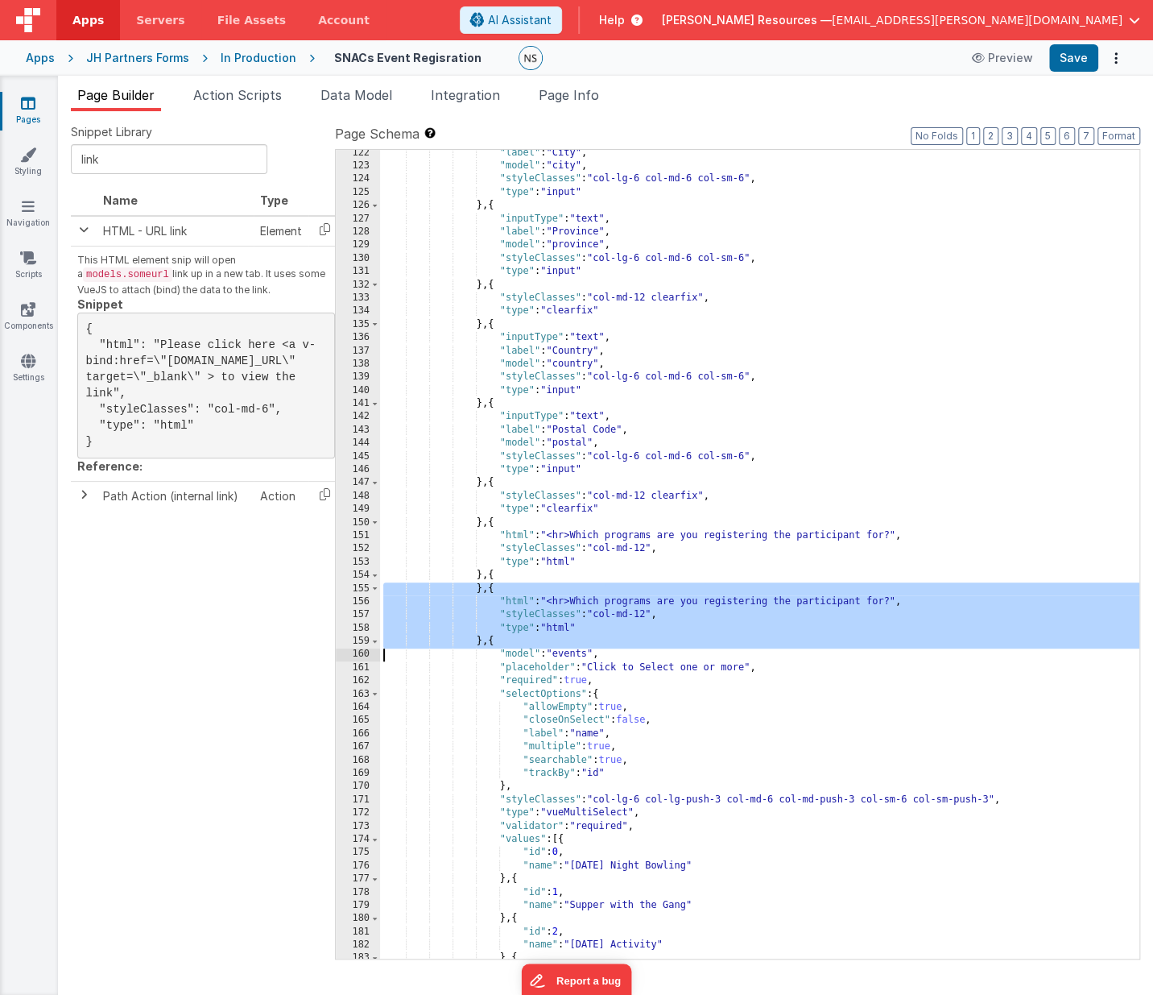
click at [483, 587] on div ""label" : "City" , "model" : "city" , "styleClasses" : "col-lg-6 col-md-6 col-s…" at bounding box center [760, 565] width 760 height 836
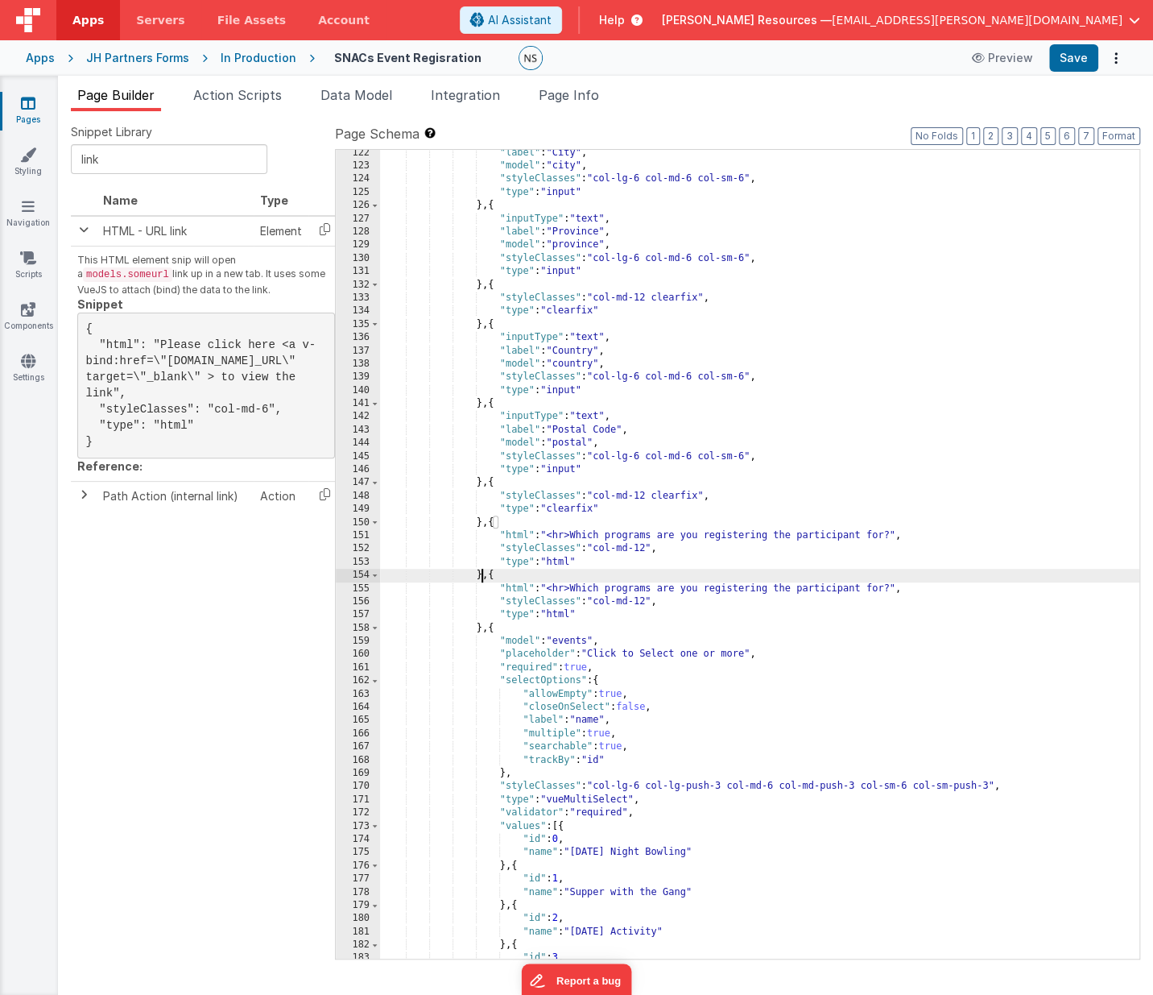
click at [549, 585] on div ""label" : "City" , "model" : "city" , "styleClasses" : "col-lg-6 col-md-6 col-s…" at bounding box center [760, 565] width 760 height 836
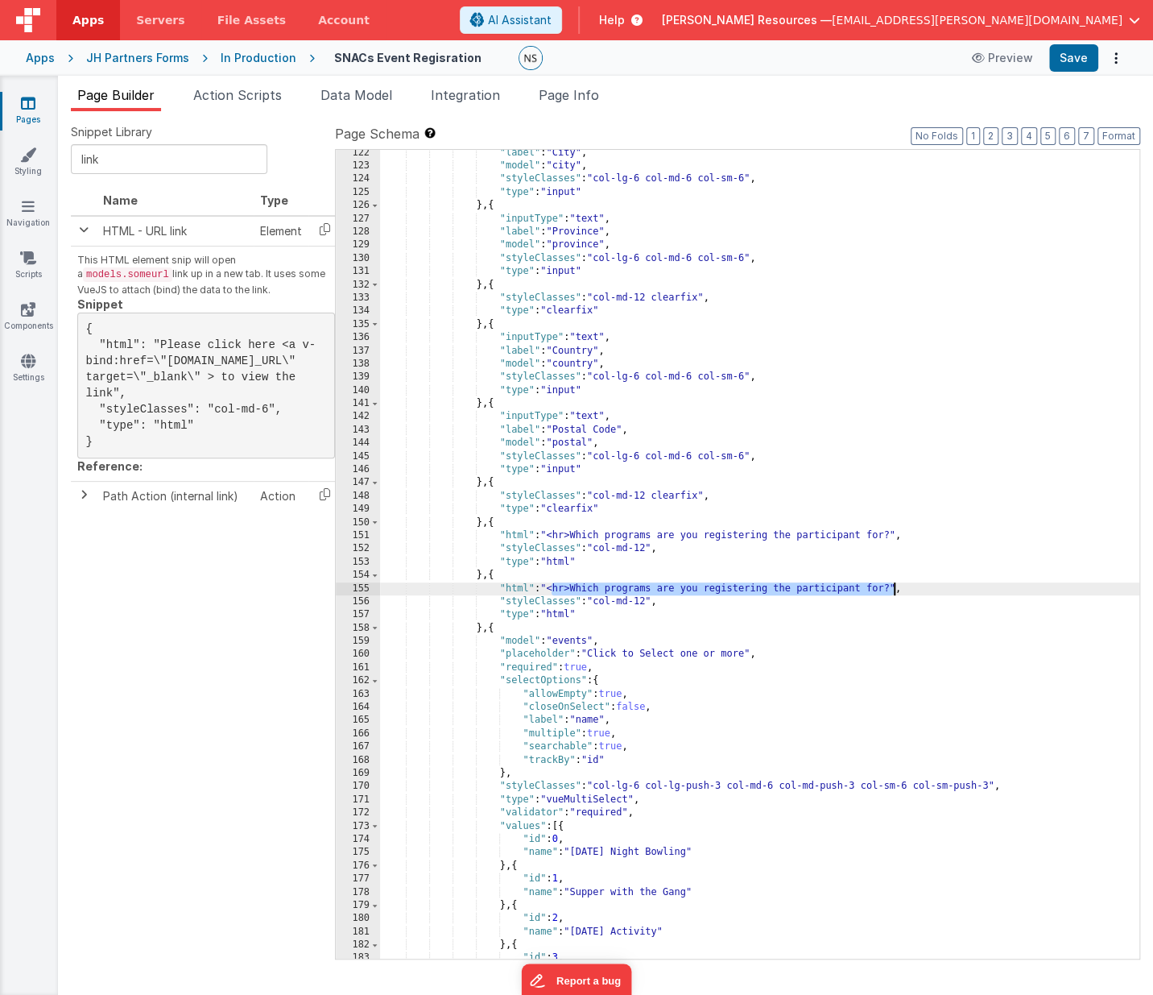
drag, startPoint x: 552, startPoint y: 585, endPoint x: 893, endPoint y: 588, distance: 341.5
click at [893, 588] on div ""label" : "City" , "model" : "city" , "styleClasses" : "col-lg-6 col-md-6 col-s…" at bounding box center [760, 565] width 760 height 836
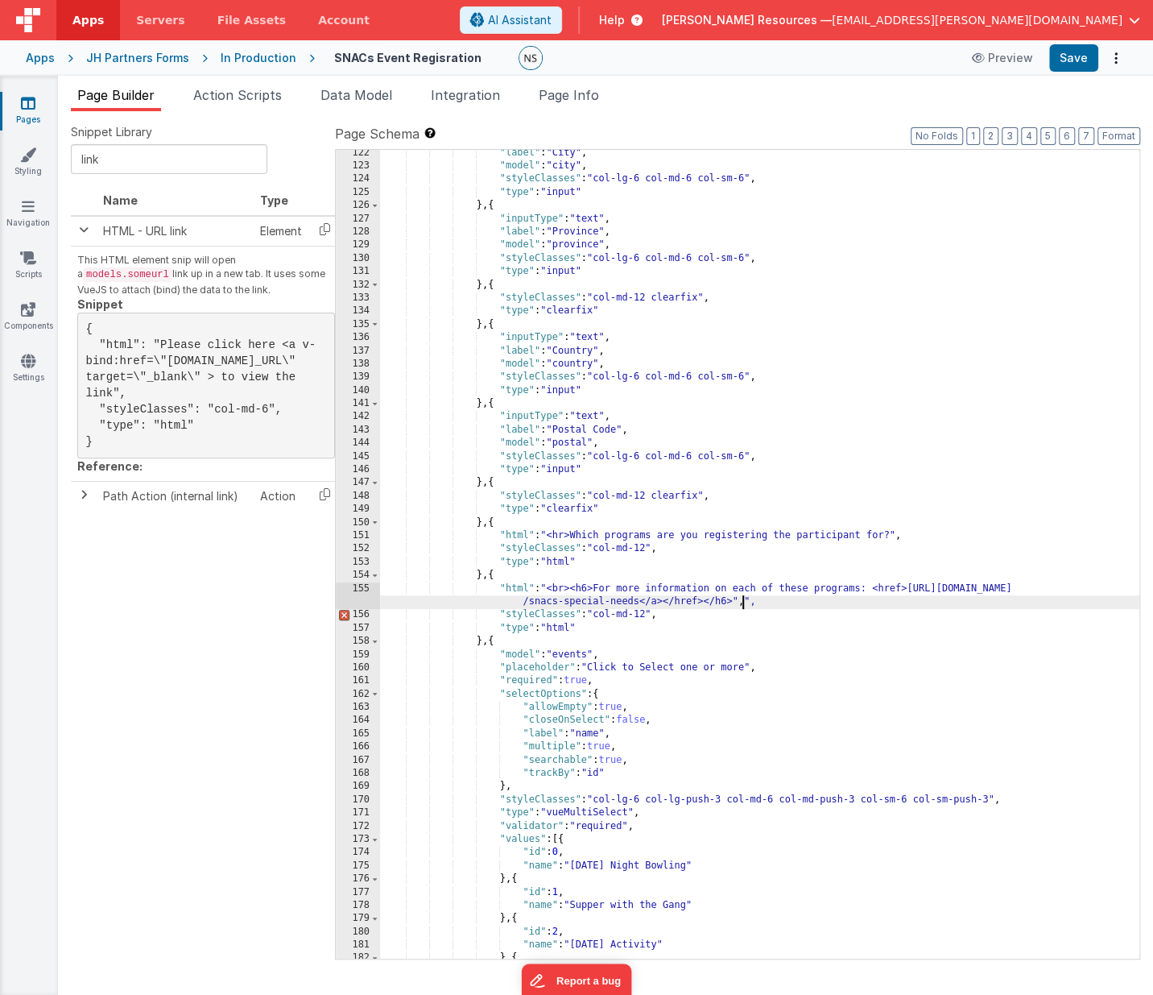
click at [569, 590] on div ""label" : "City" , "model" : "city" , "styleClasses" : "col-lg-6 col-md-6 col-s…" at bounding box center [760, 565] width 760 height 836
drag, startPoint x: 573, startPoint y: 587, endPoint x: 607, endPoint y: 606, distance: 39.0
click at [551, 587] on div ""label" : "City" , "model" : "city" , "styleClasses" : "col-lg-6 col-md-6 col-s…" at bounding box center [760, 565] width 760 height 836
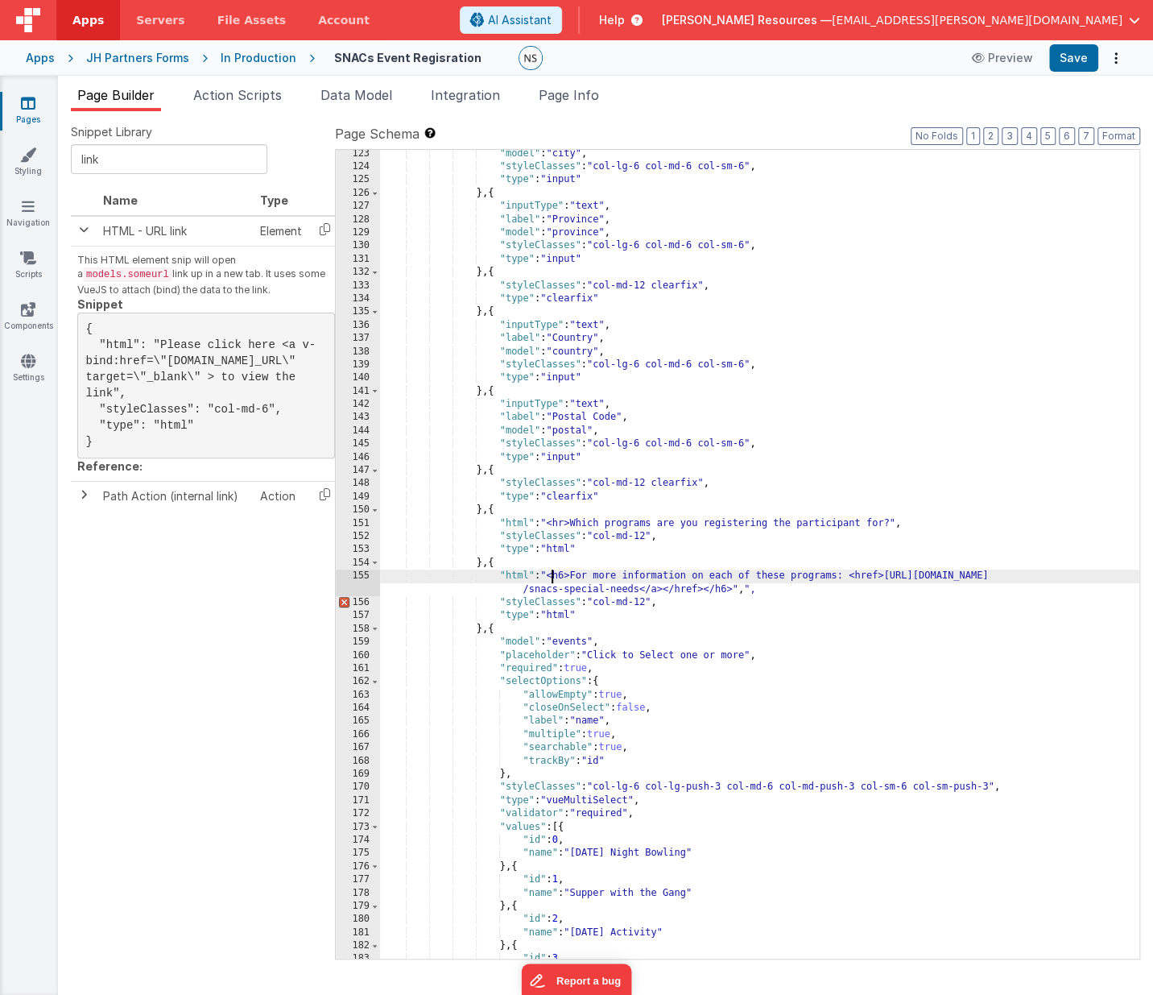
scroll to position [1629, 0]
click at [858, 574] on div ""model" : "city" , "styleClasses" : "col-lg-6 col-md-6 col-sm-6" , "type" : "in…" at bounding box center [760, 563] width 760 height 836
drag, startPoint x: 910, startPoint y: 573, endPoint x: 870, endPoint y: 574, distance: 40.3
click at [870, 574] on div ""model" : "city" , "styleClasses" : "col-lg-6 col-md-6 col-sm-6" , "type" : "in…" at bounding box center [760, 563] width 760 height 836
click at [649, 585] on div ""model" : "city" , "styleClasses" : "col-lg-6 col-md-6 col-sm-6" , "type" : "in…" at bounding box center [760, 563] width 760 height 836
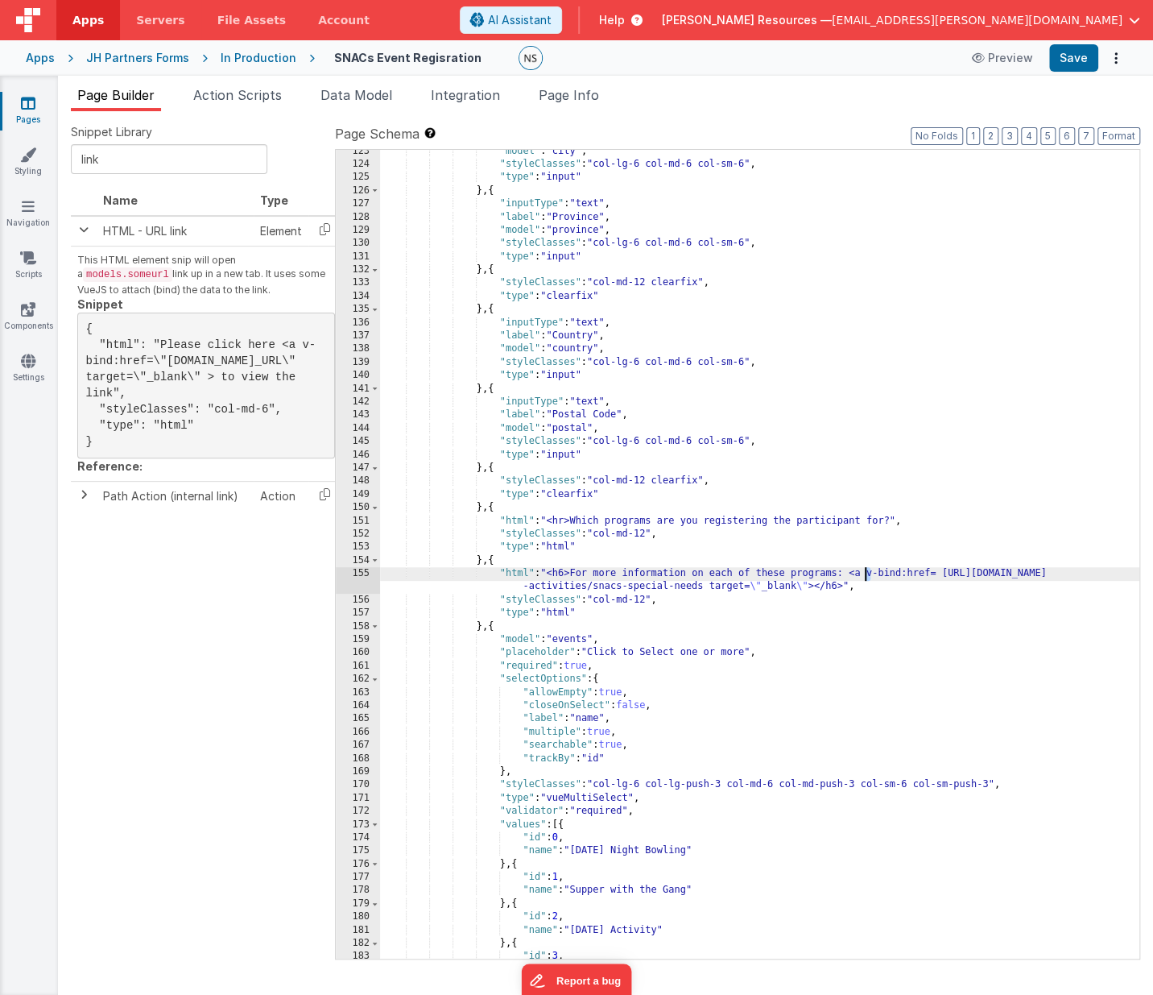
drag, startPoint x: 870, startPoint y: 573, endPoint x: 862, endPoint y: 570, distance: 8.4
click at [862, 572] on div ""model" : "city" , "styleClasses" : "col-lg-6 col-md-6 col-sm-6" , "type" : "in…" at bounding box center [760, 563] width 760 height 836
